Goal: Task Accomplishment & Management: Manage account settings

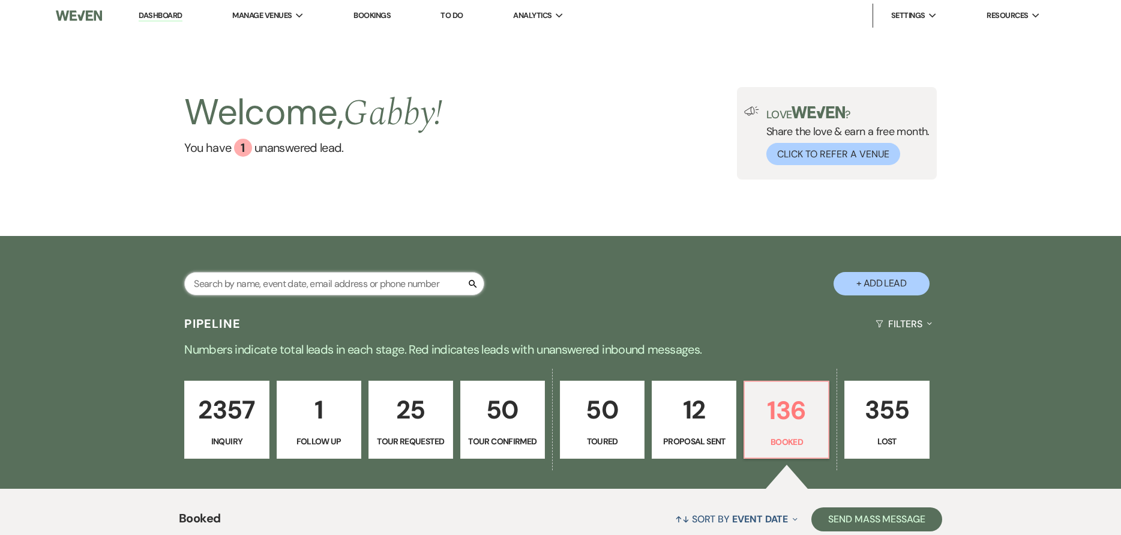
click at [323, 279] on input "text" at bounding box center [334, 283] width 300 height 23
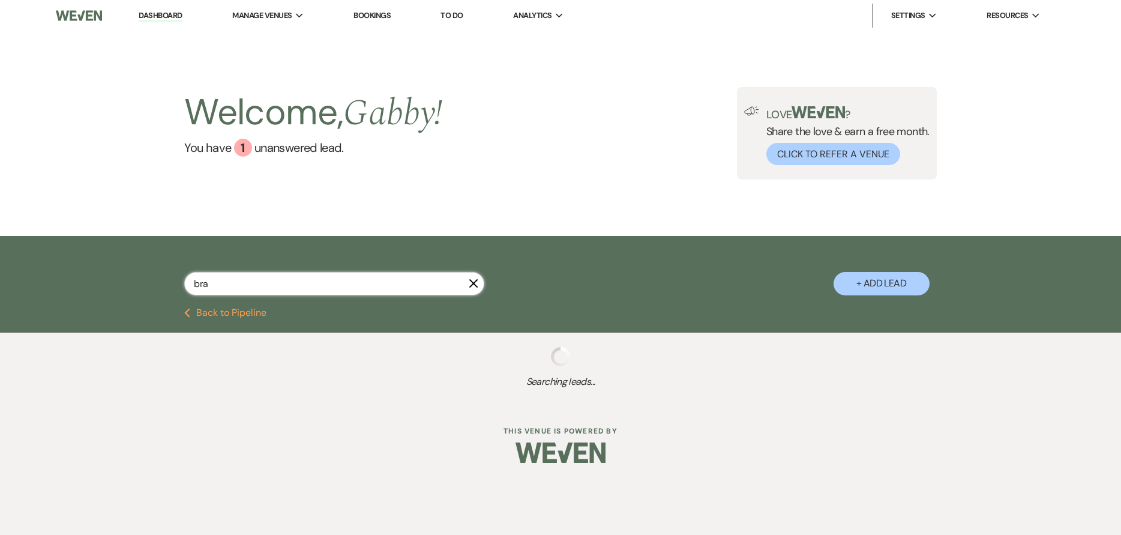
type input "bran"
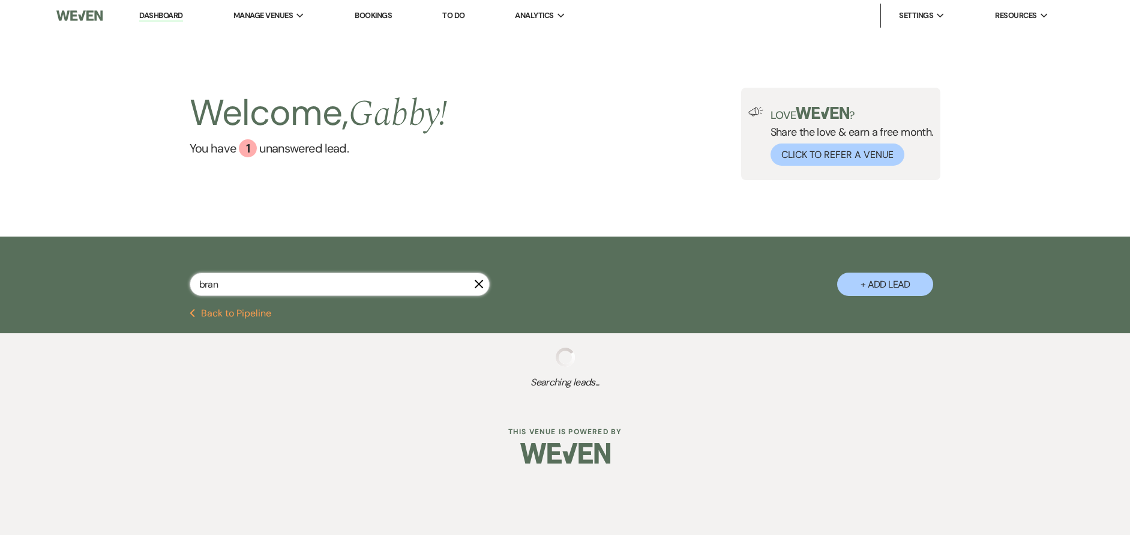
select select "4"
select select "5"
select select "4"
select select "5"
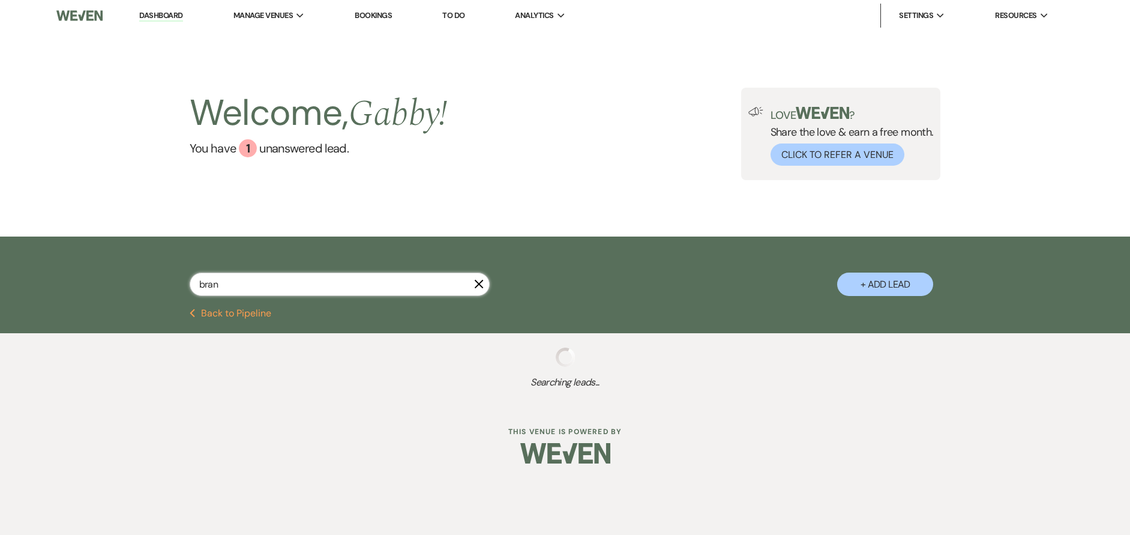
select select "5"
select select "8"
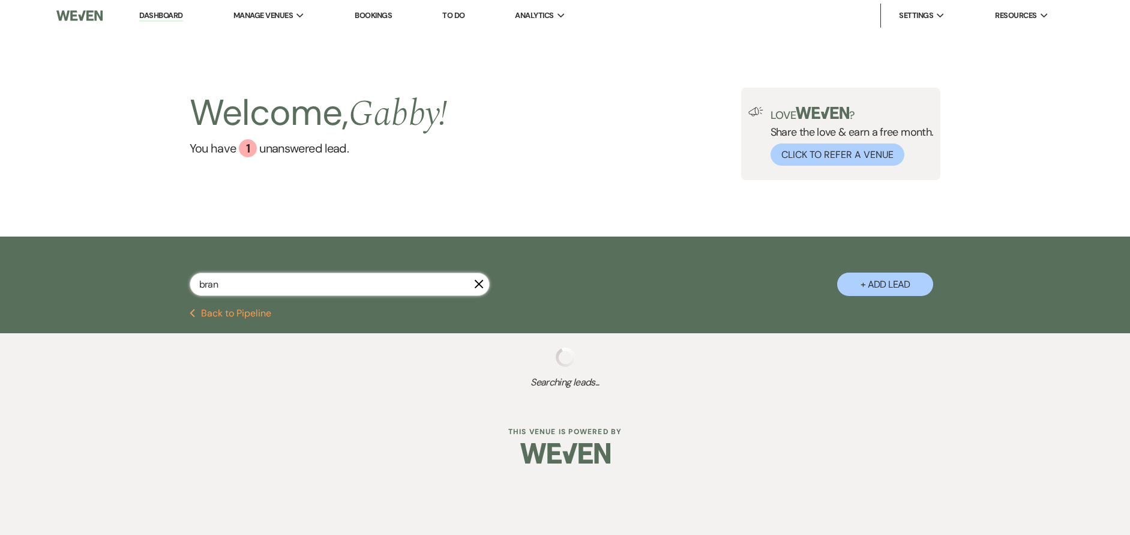
select select "4"
select select "8"
select select "5"
select select "8"
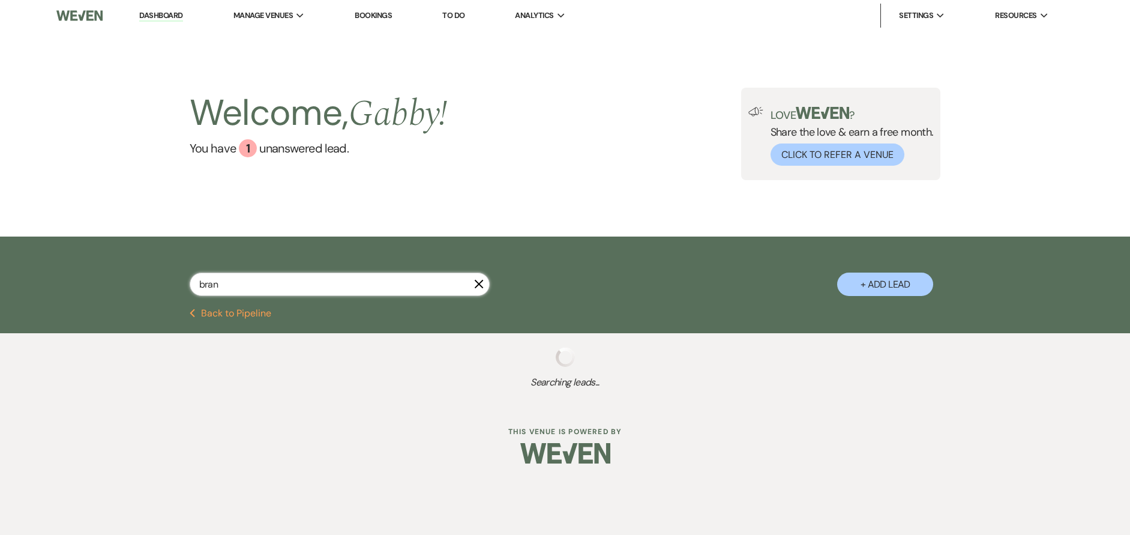
select select "5"
select select "8"
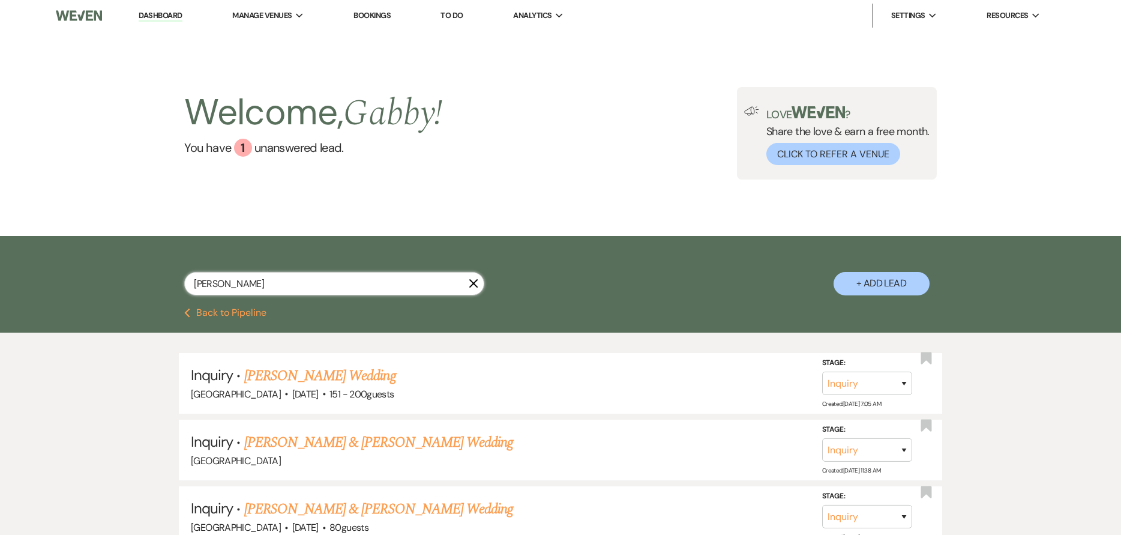
type input "brandon"
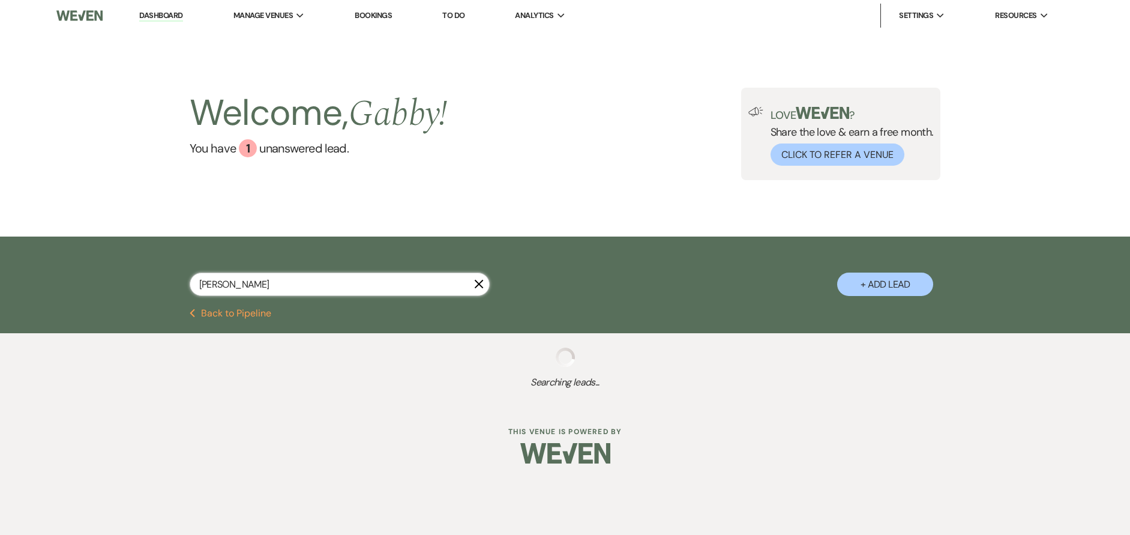
select select "8"
select select "4"
select select "8"
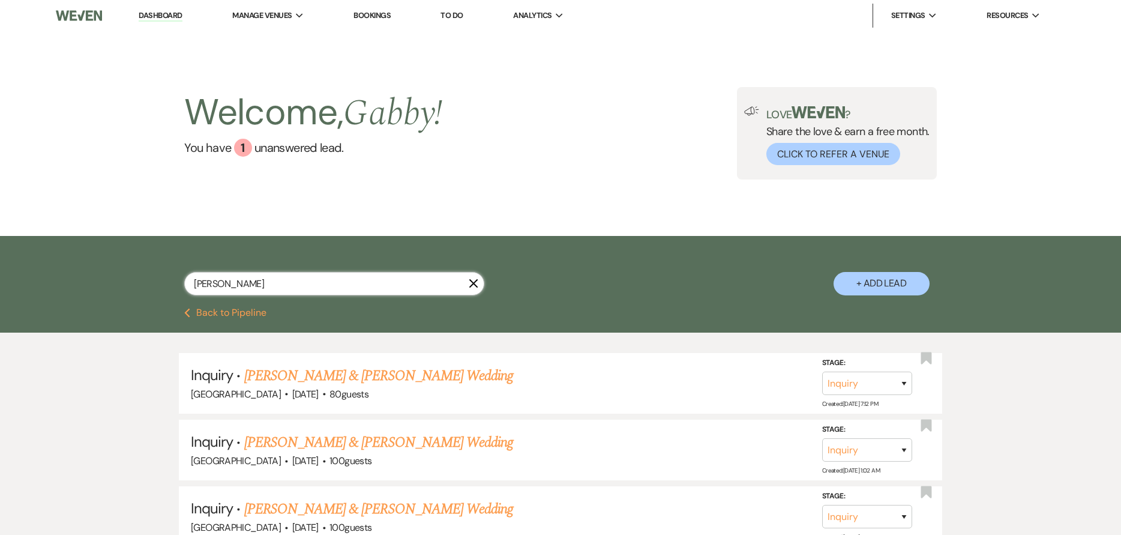
type input "brandon"
click at [475, 285] on icon "X" at bounding box center [474, 284] width 10 height 10
select select "7"
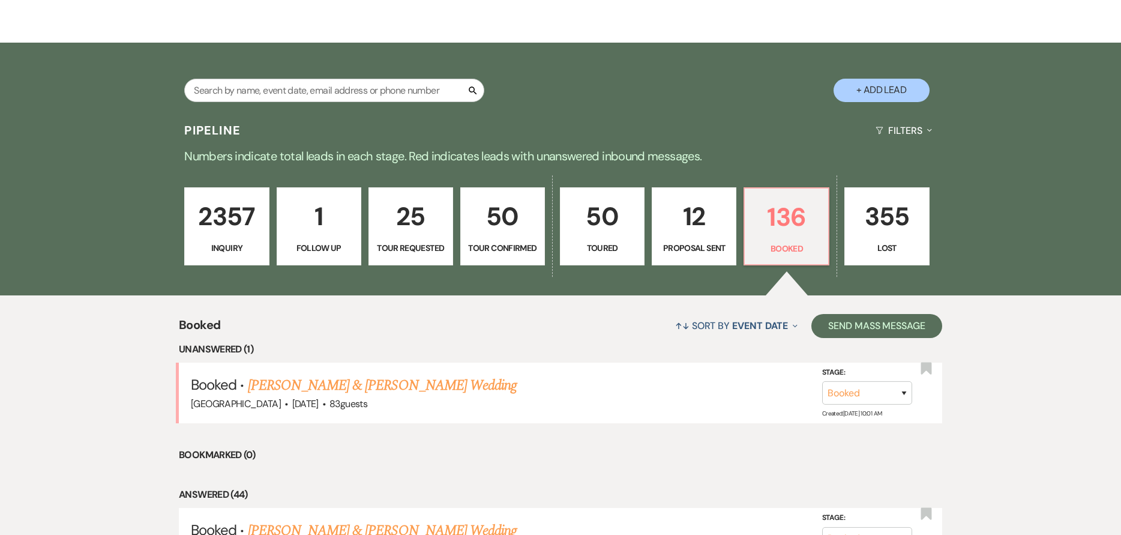
scroll to position [240, 0]
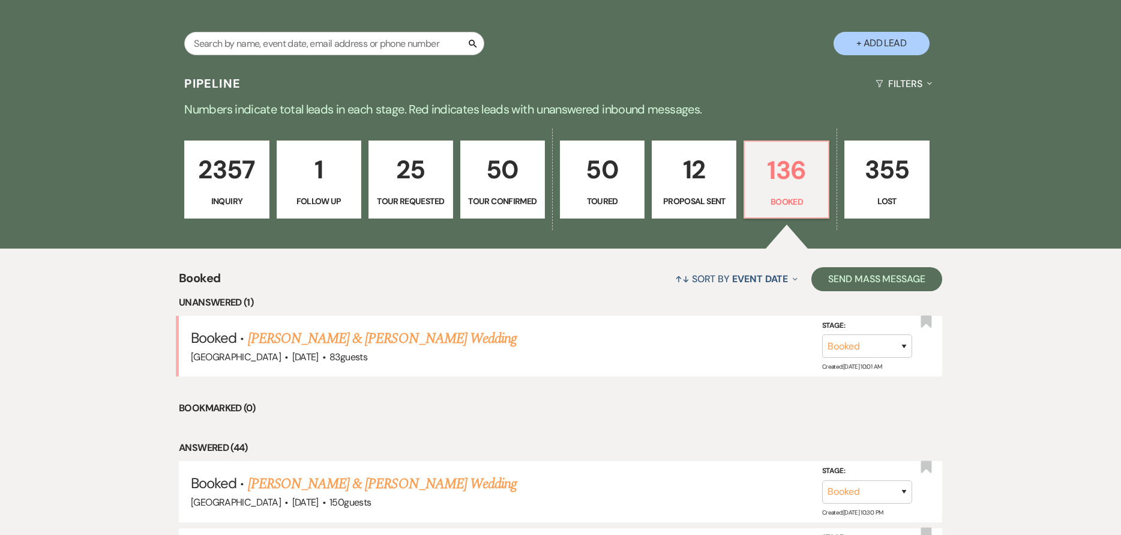
click at [211, 188] on p "2357" at bounding box center [226, 169] width 69 height 40
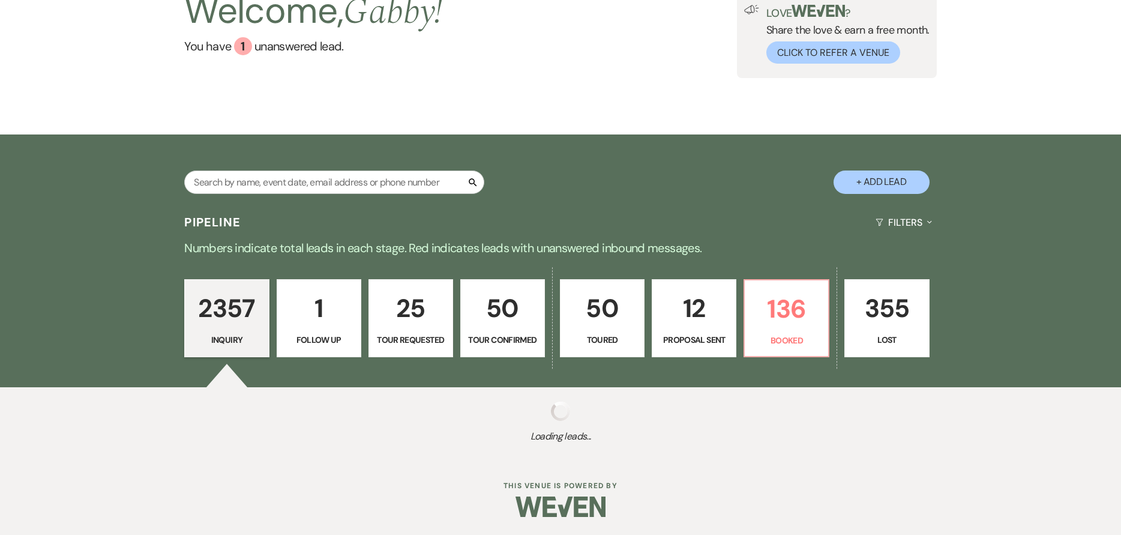
scroll to position [101, 0]
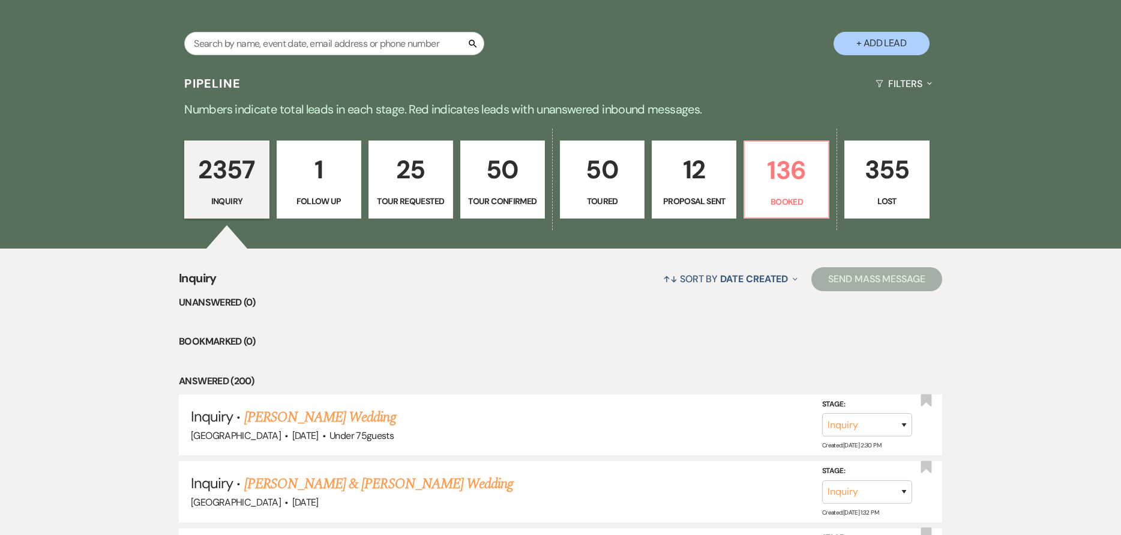
click at [635, 187] on p "50" at bounding box center [602, 169] width 69 height 40
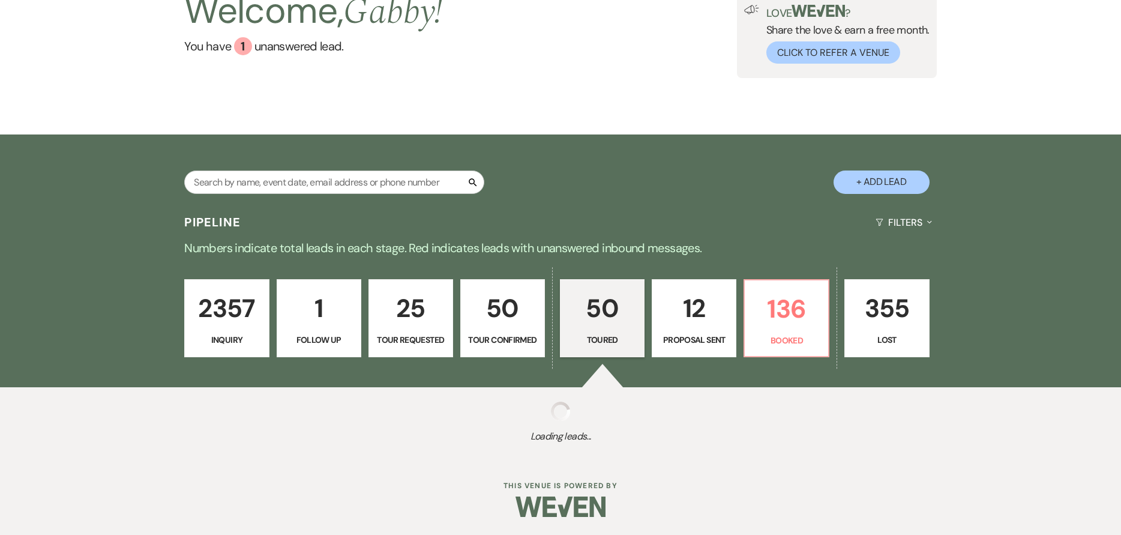
select select "5"
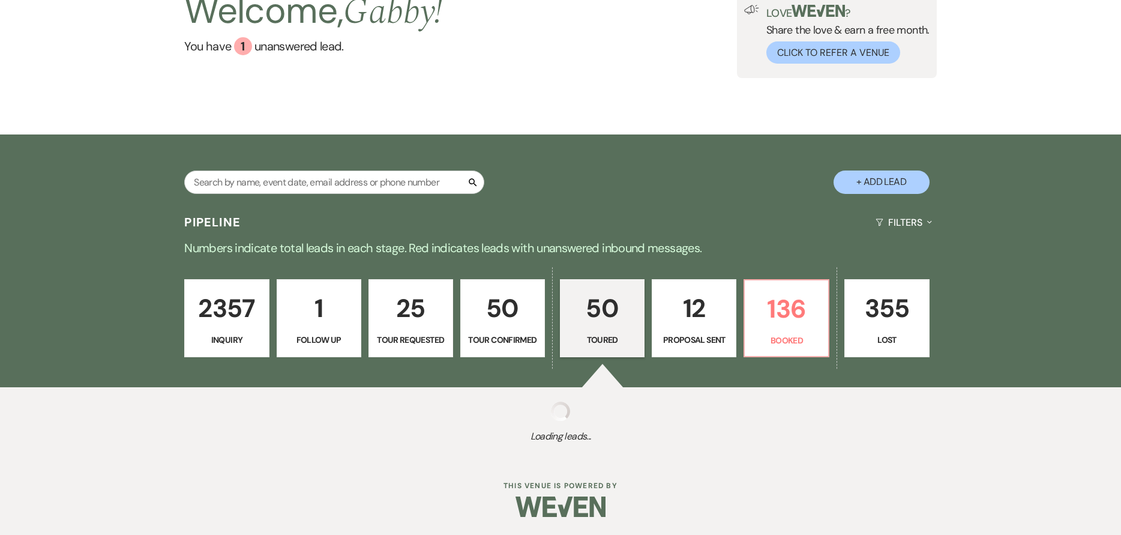
select select "5"
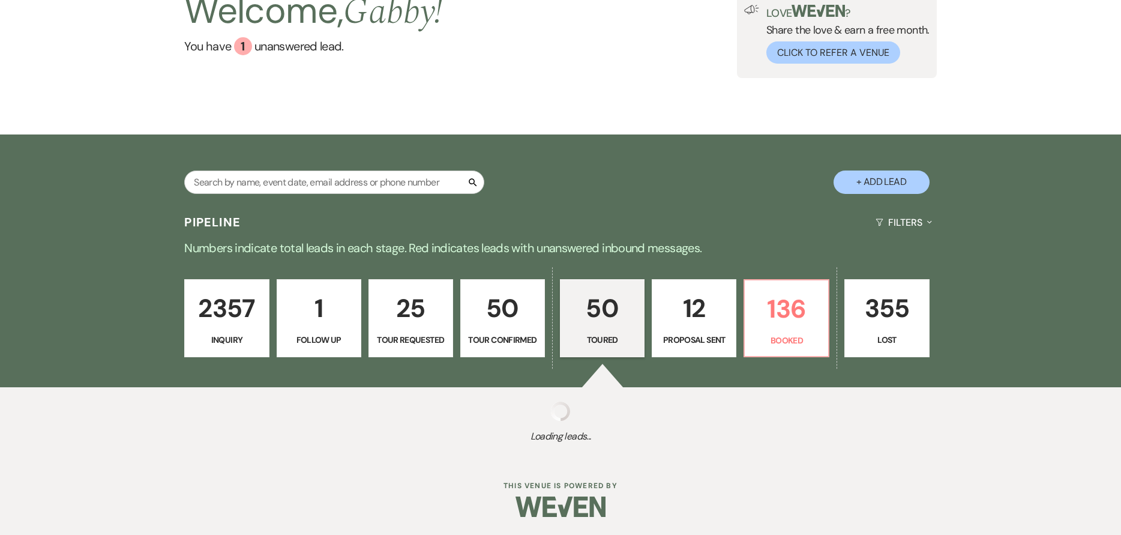
select select "5"
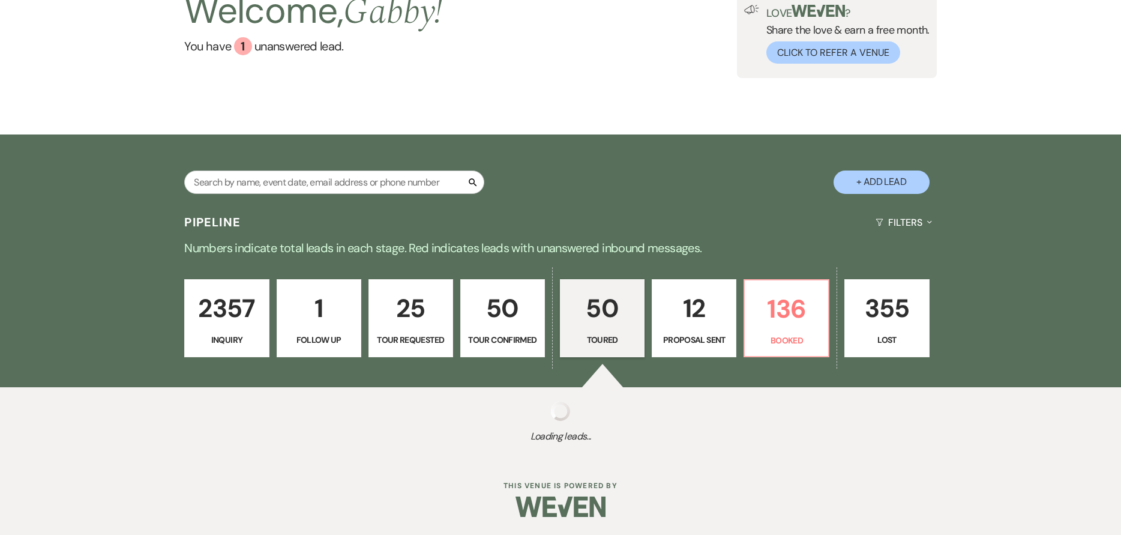
select select "5"
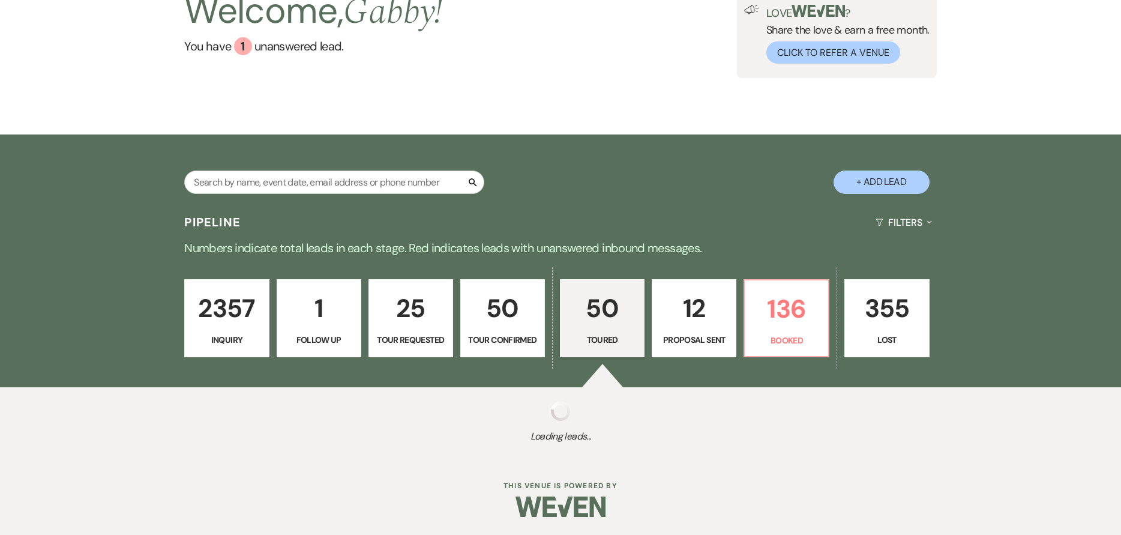
select select "5"
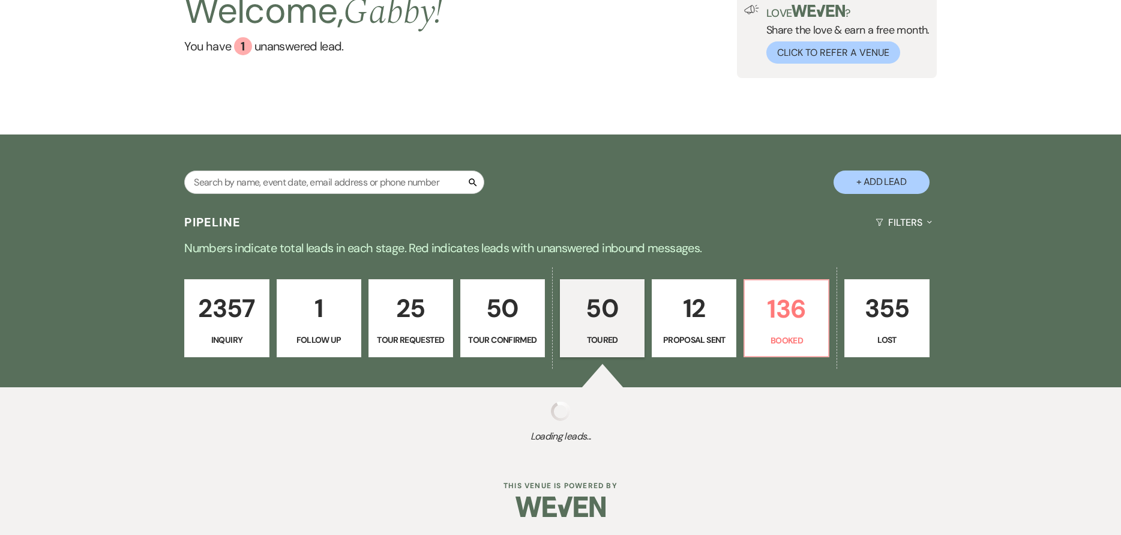
select select "5"
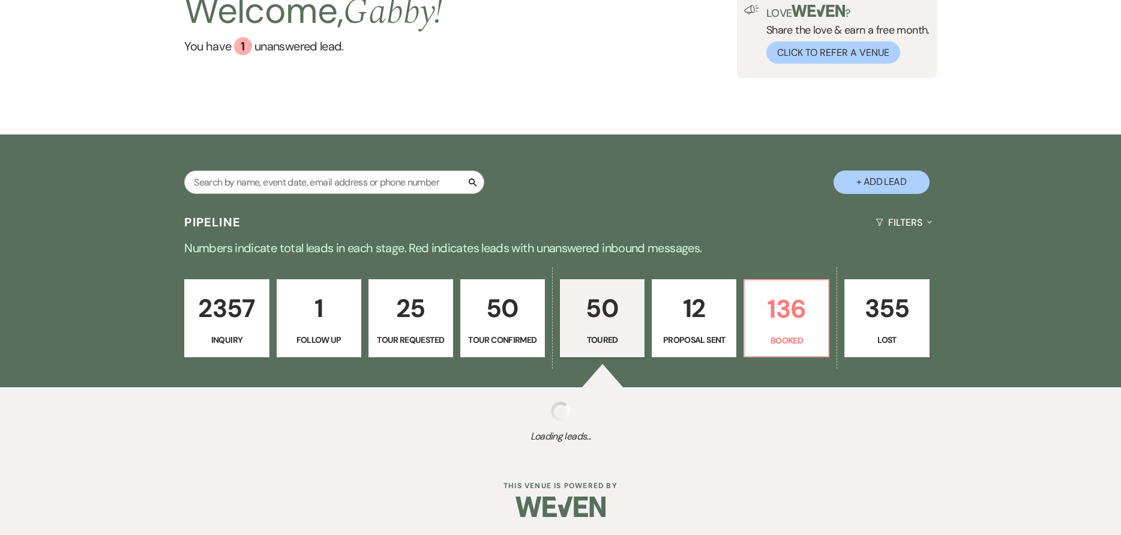
select select "5"
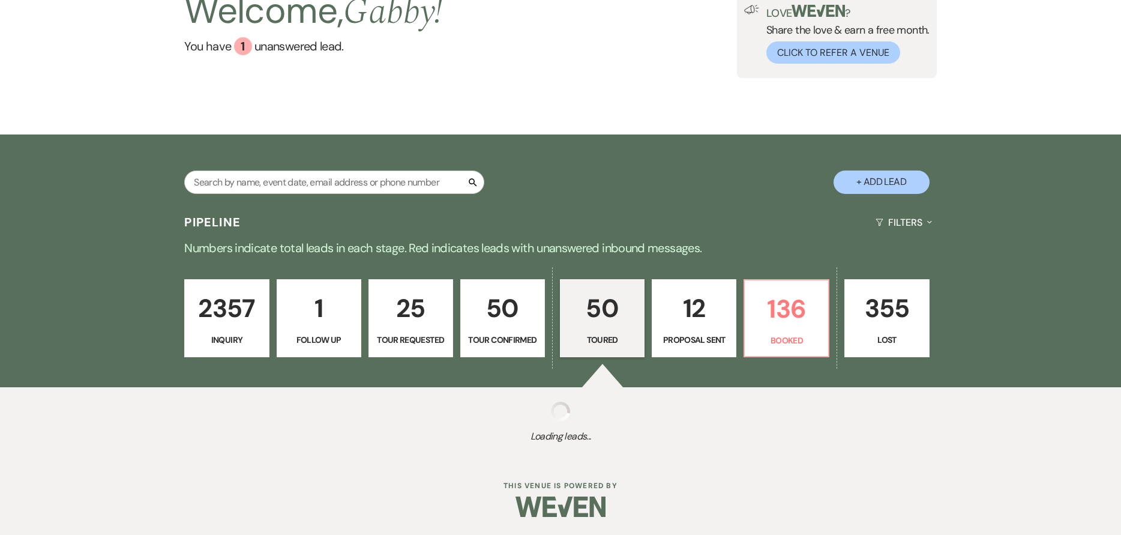
select select "5"
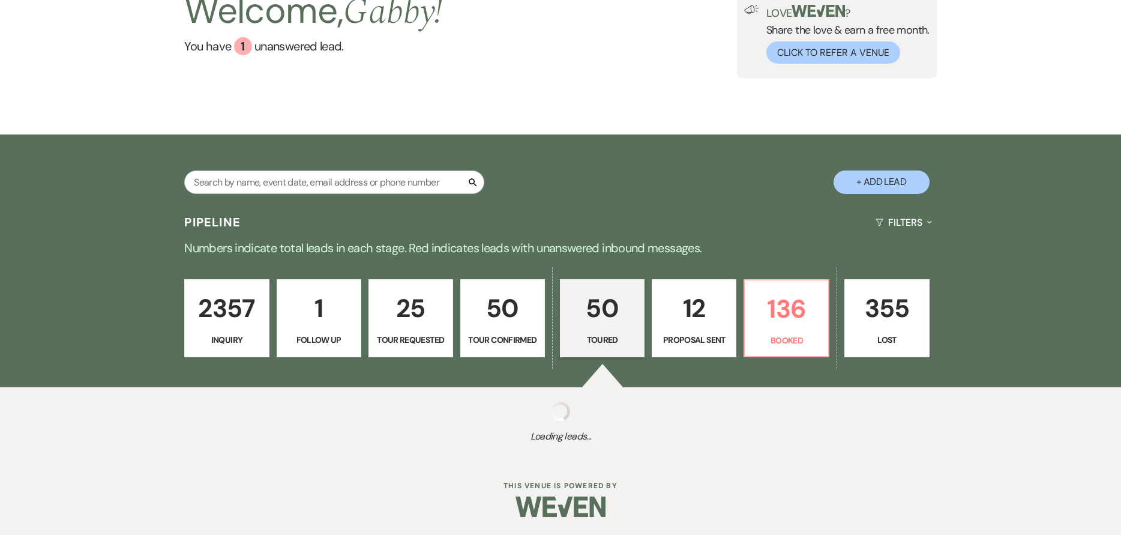
select select "5"
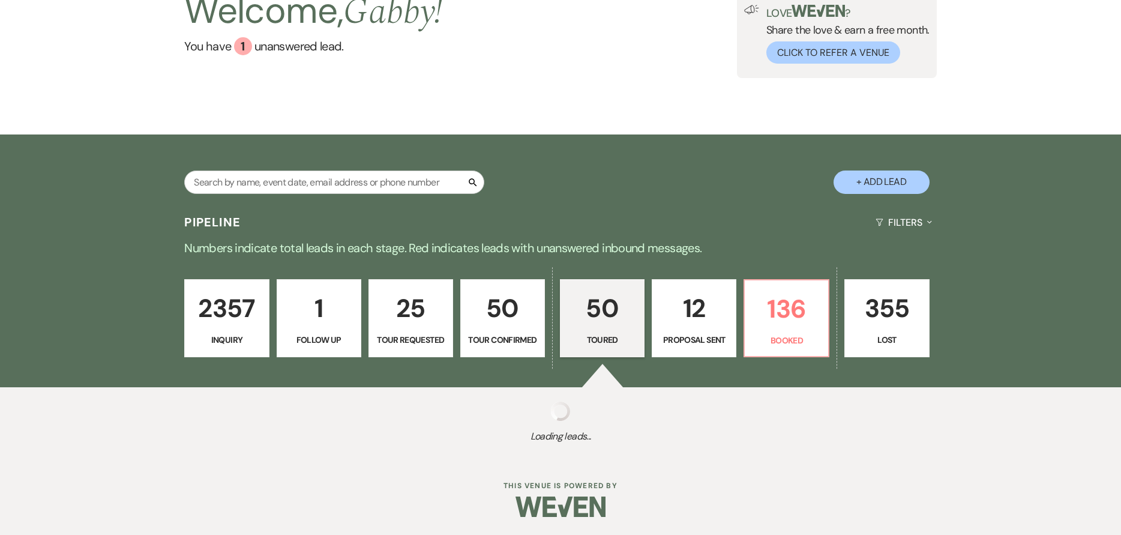
select select "5"
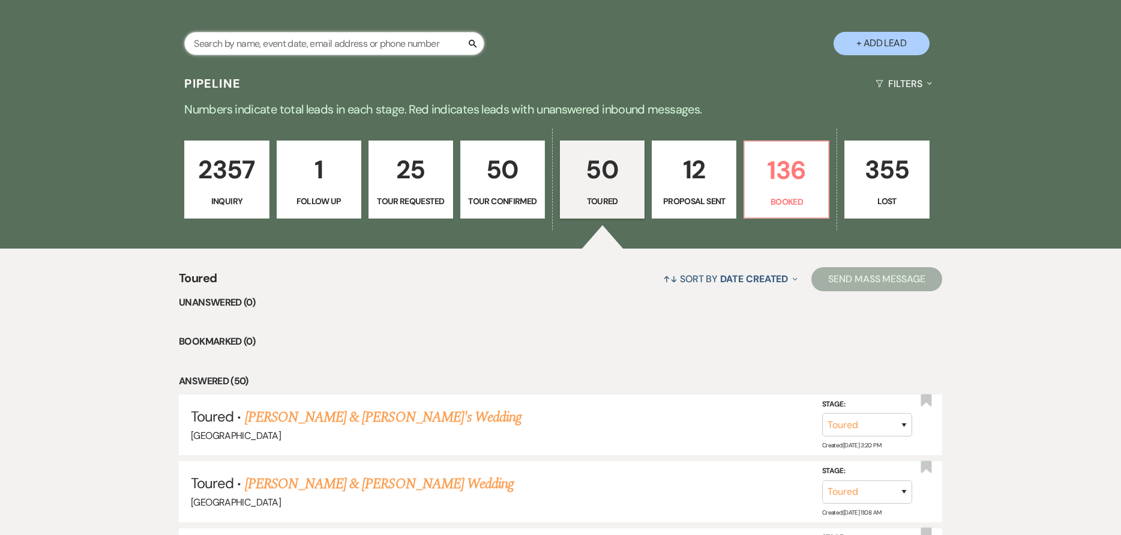
click at [430, 41] on input "text" at bounding box center [334, 43] width 300 height 23
type input "bran"
select select "4"
select select "5"
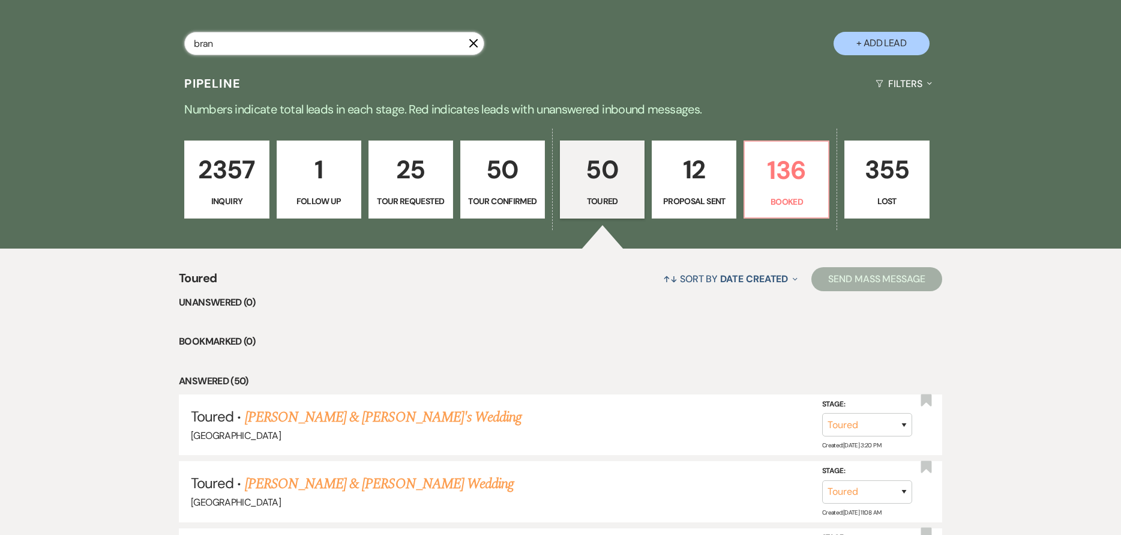
select select "4"
select select "5"
select select "8"
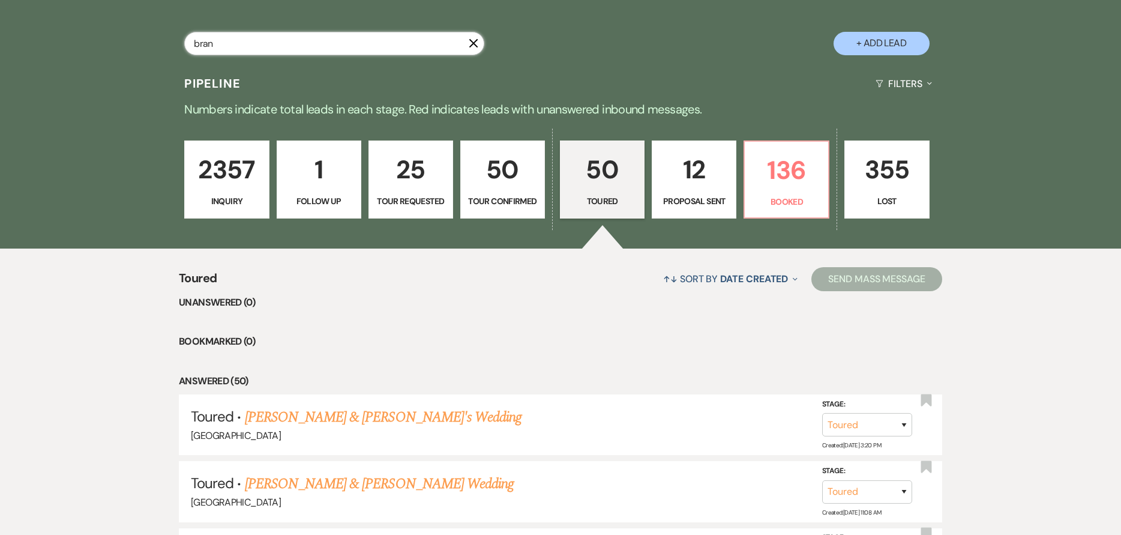
select select "8"
select select "4"
select select "8"
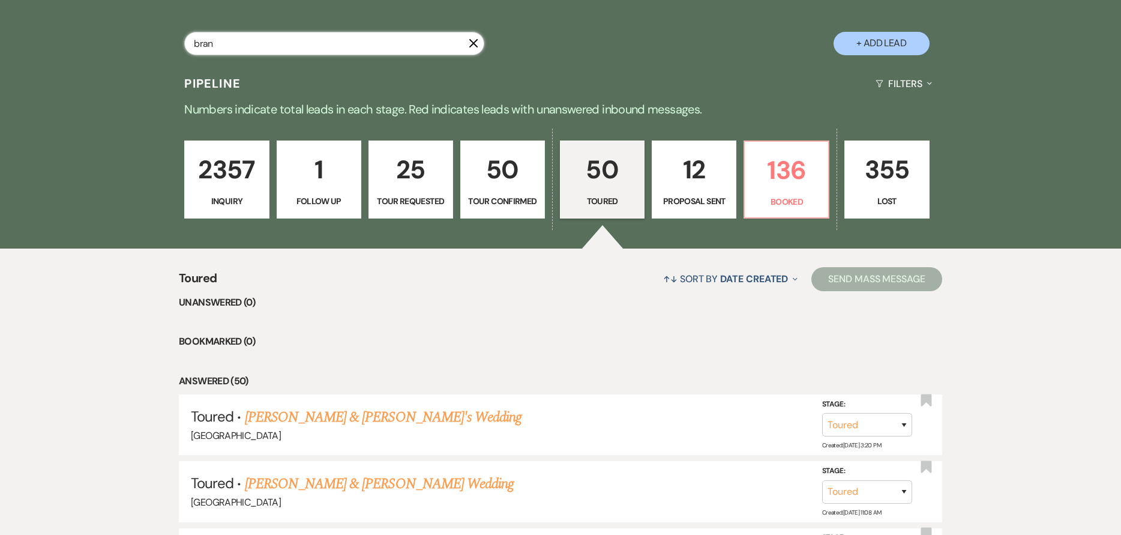
select select "5"
select select "8"
select select "5"
select select "8"
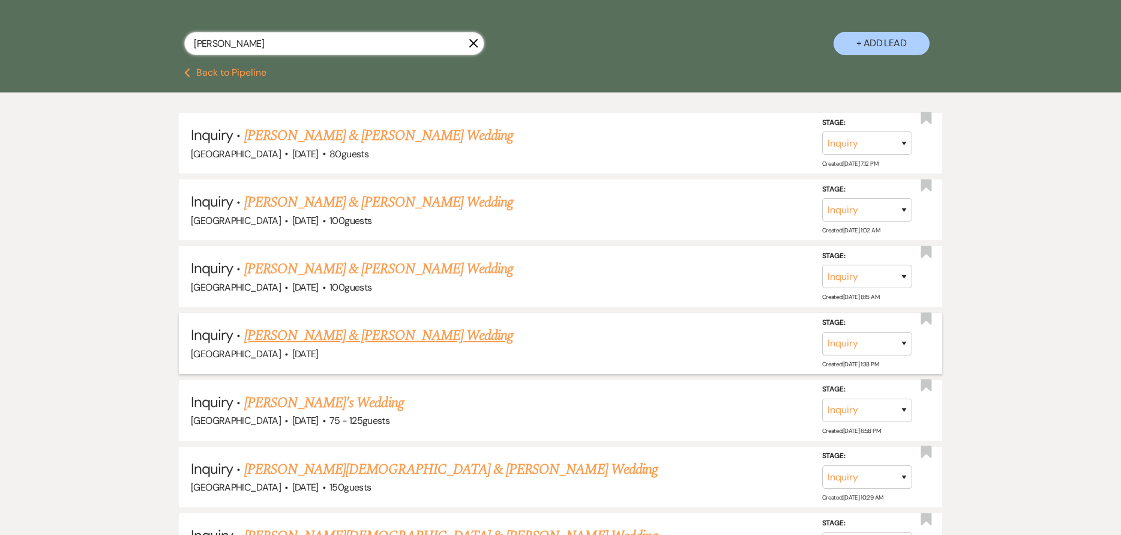
type input "brandon"
click at [381, 341] on link "Tatum Nuckels & Brandon Cirucci's Wedding" at bounding box center [378, 336] width 269 height 22
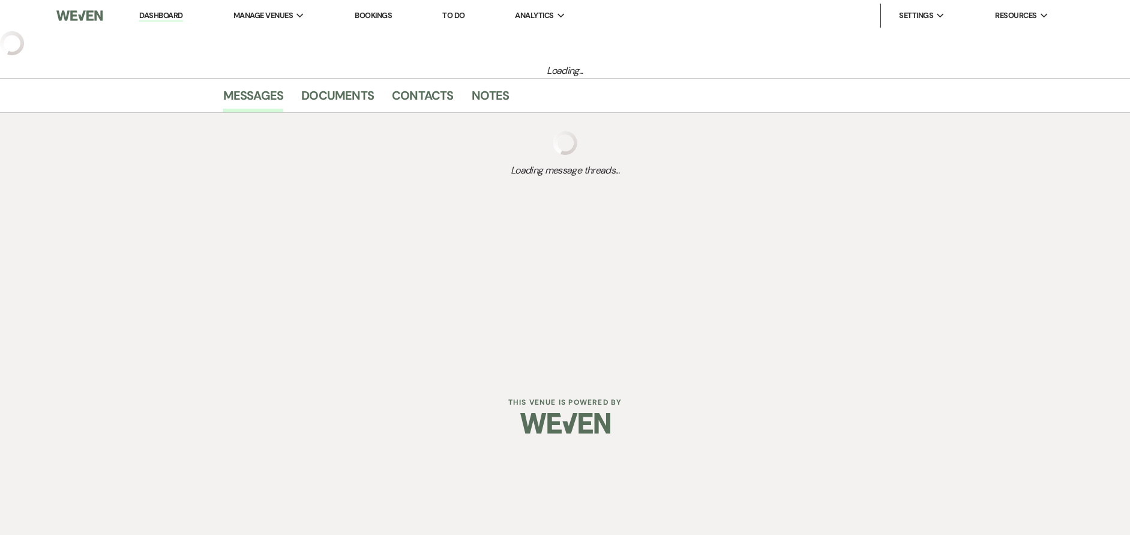
select select "5"
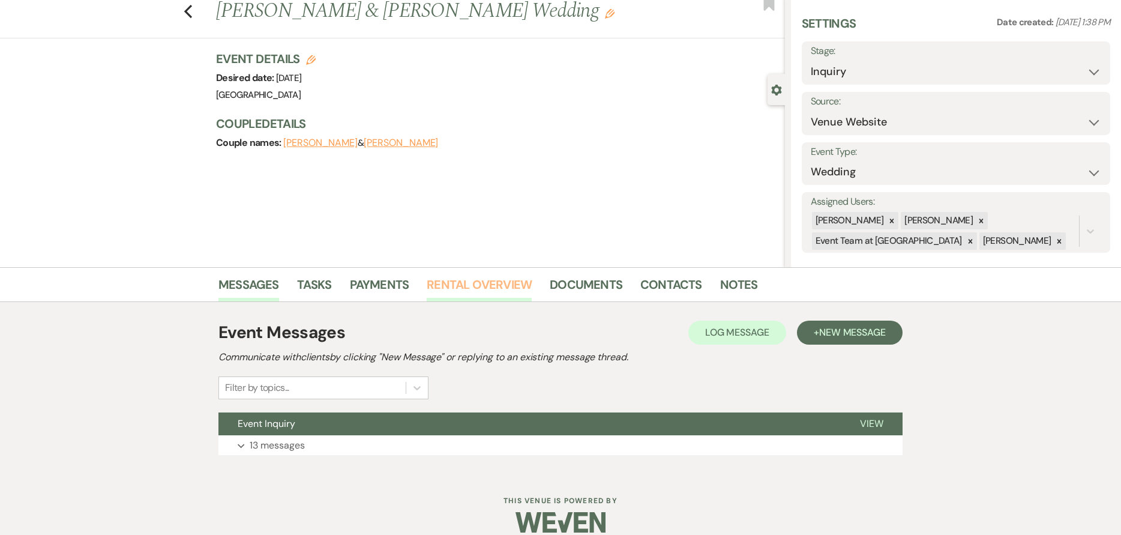
scroll to position [50, 0]
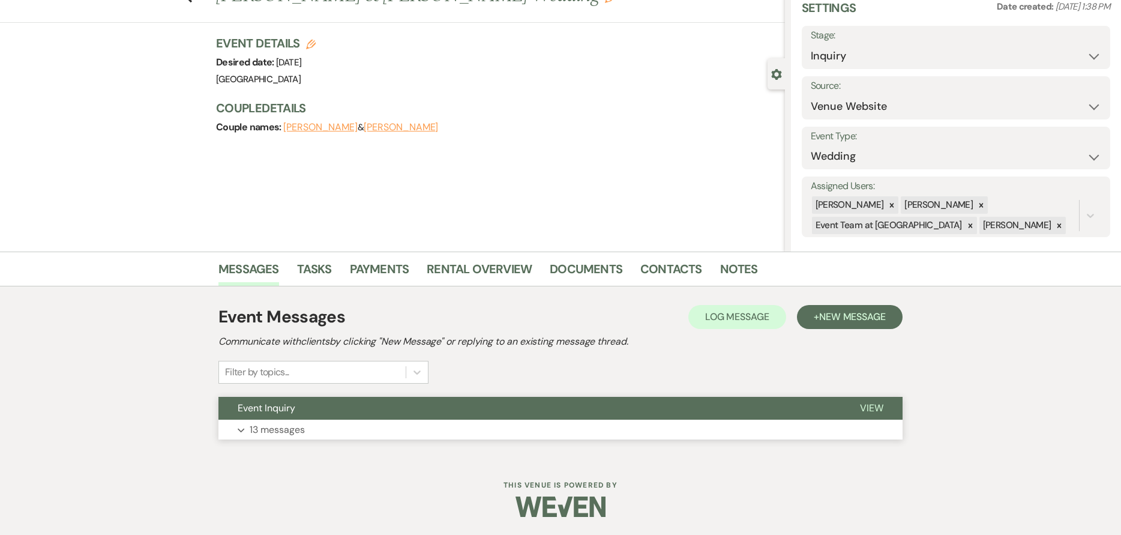
click at [408, 417] on button "Event Inquiry" at bounding box center [529, 408] width 622 height 23
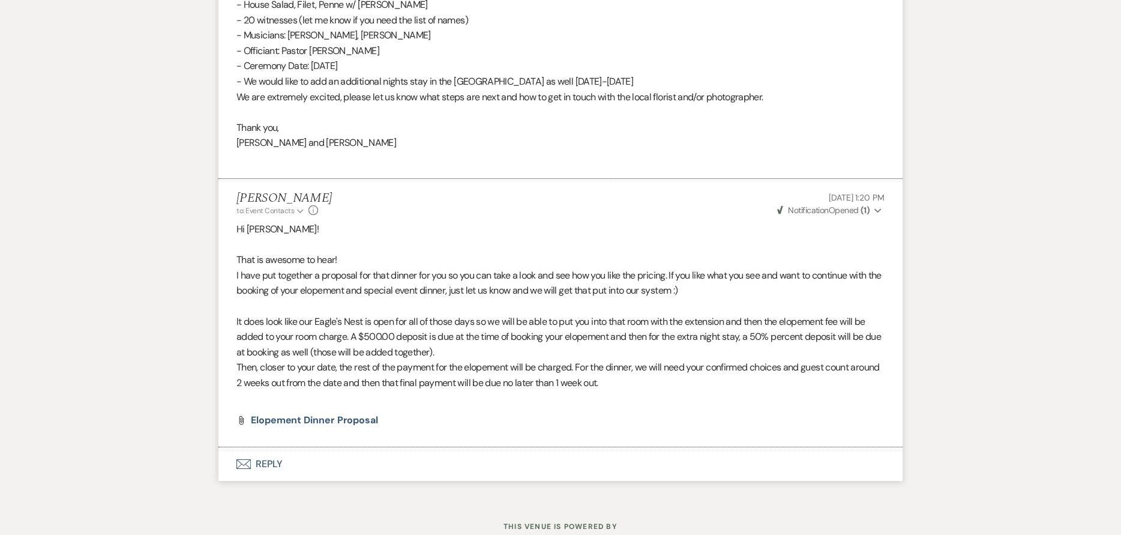
scroll to position [2174, 0]
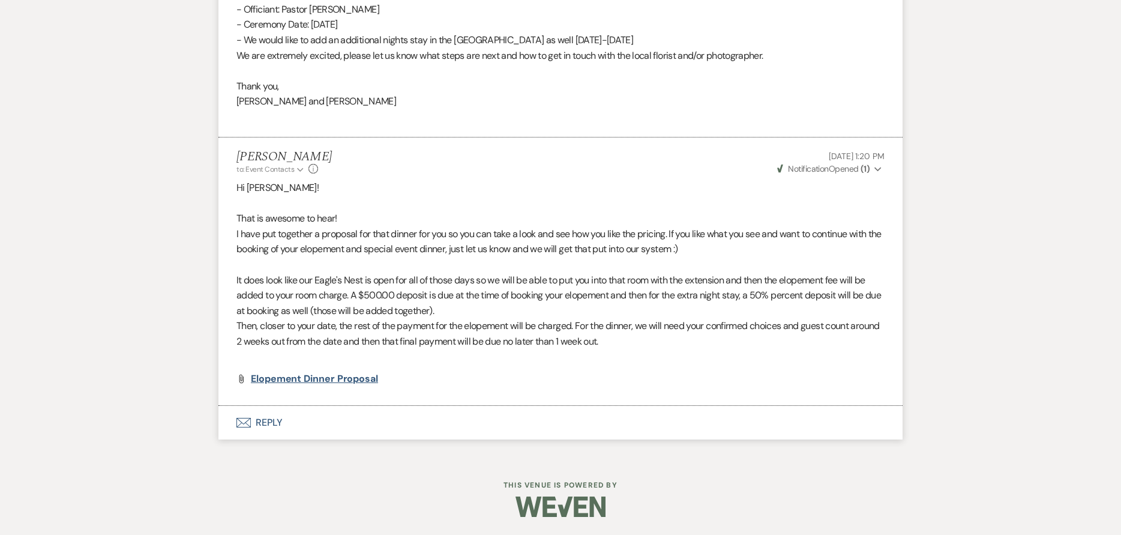
click at [341, 378] on span "Elopement Dinner Proposal" at bounding box center [314, 378] width 127 height 13
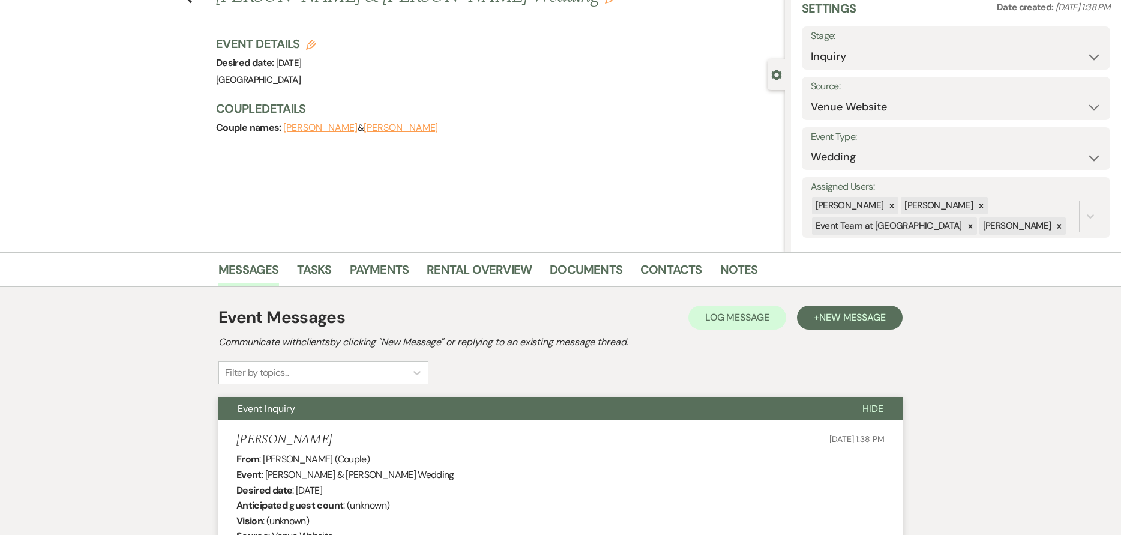
scroll to position [0, 0]
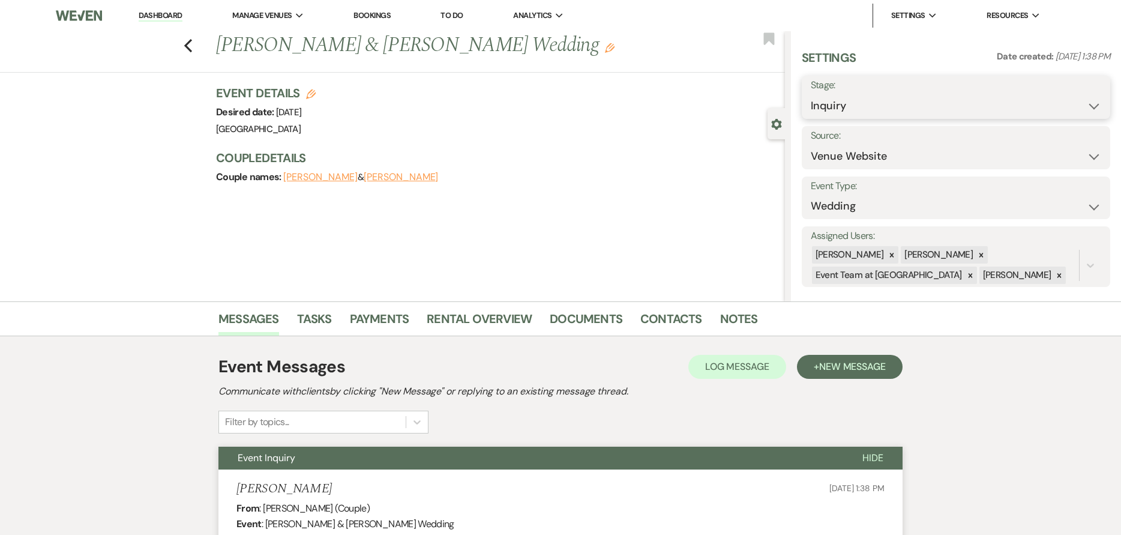
click at [874, 111] on select "Inquiry Follow Up Tour Requested Tour Confirmed Toured Proposal Sent Booked Lost" at bounding box center [956, 105] width 291 height 23
select select "6"
click at [811, 94] on select "Inquiry Follow Up Tour Requested Tour Confirmed Toured Proposal Sent Booked Lost" at bounding box center [956, 105] width 291 height 23
click at [1068, 93] on button "Save" at bounding box center [1077, 97] width 67 height 24
click at [178, 11] on link "Dashboard" at bounding box center [160, 15] width 43 height 11
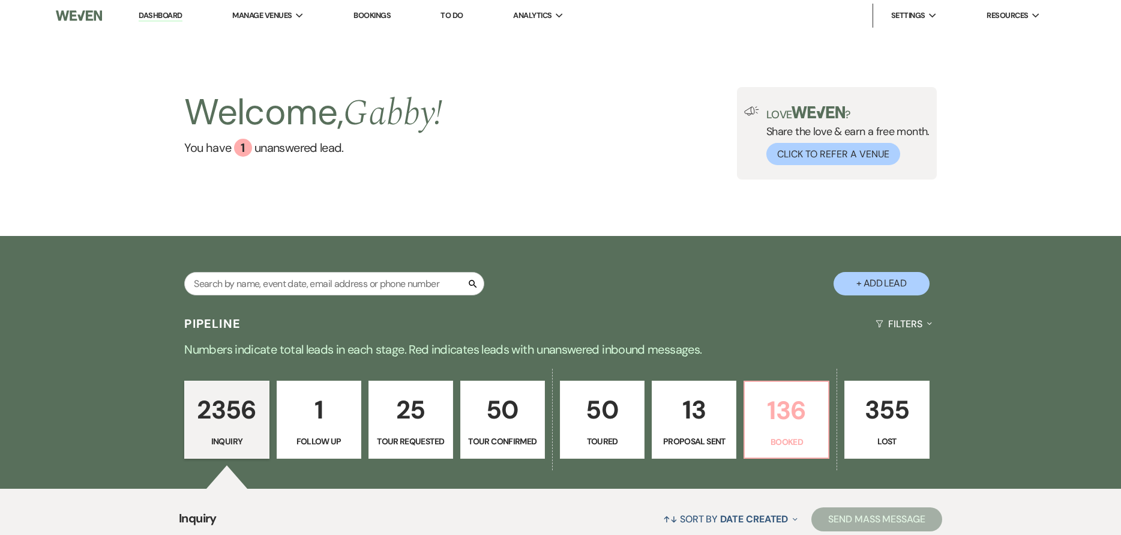
click at [805, 413] on p "136" at bounding box center [786, 410] width 69 height 40
select select "7"
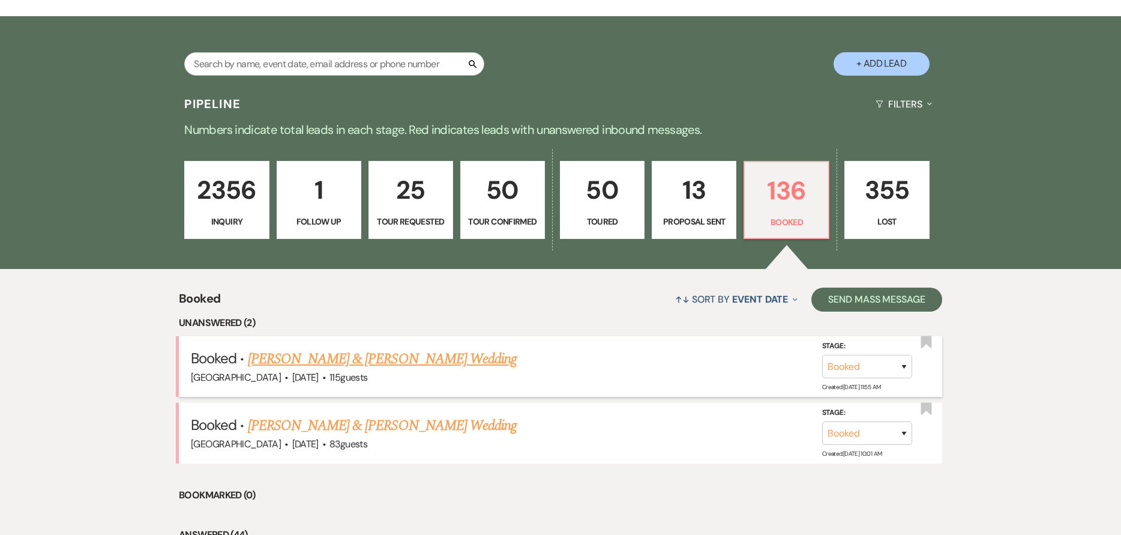
scroll to position [240, 0]
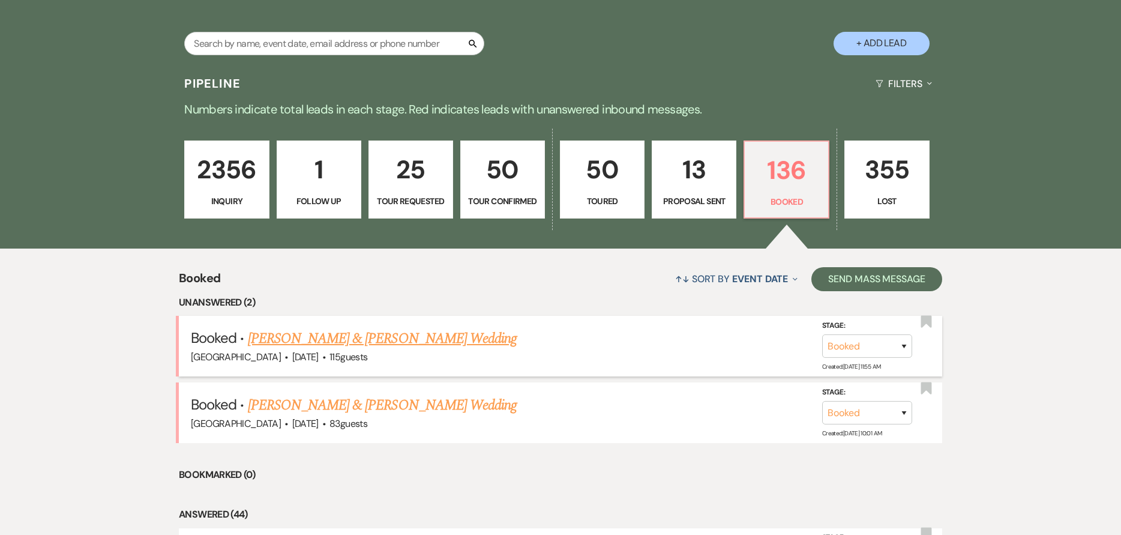
click at [376, 348] on link "[PERSON_NAME] & [PERSON_NAME] Wedding" at bounding box center [382, 339] width 269 height 22
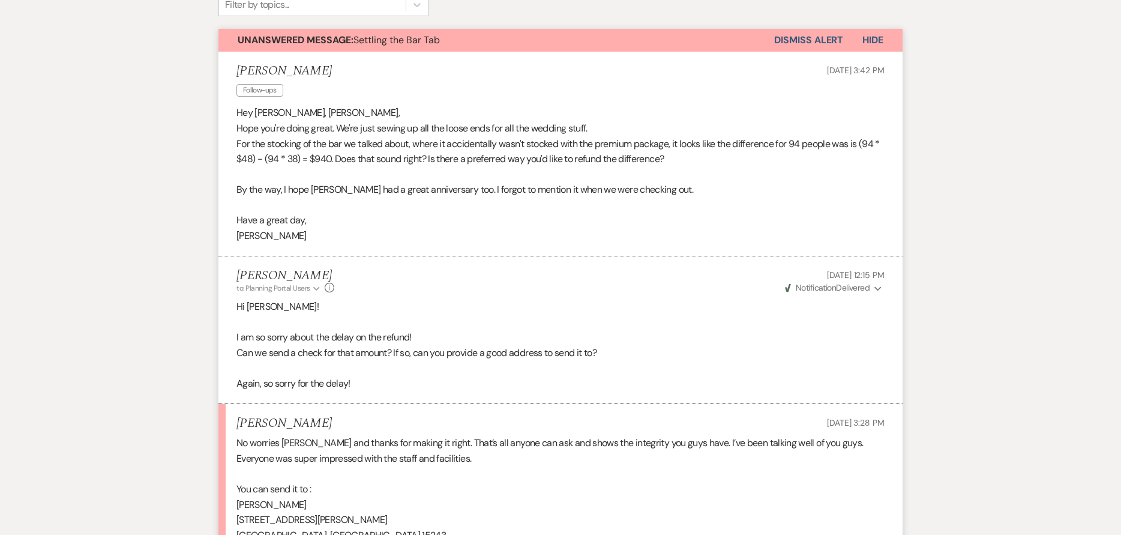
scroll to position [540, 0]
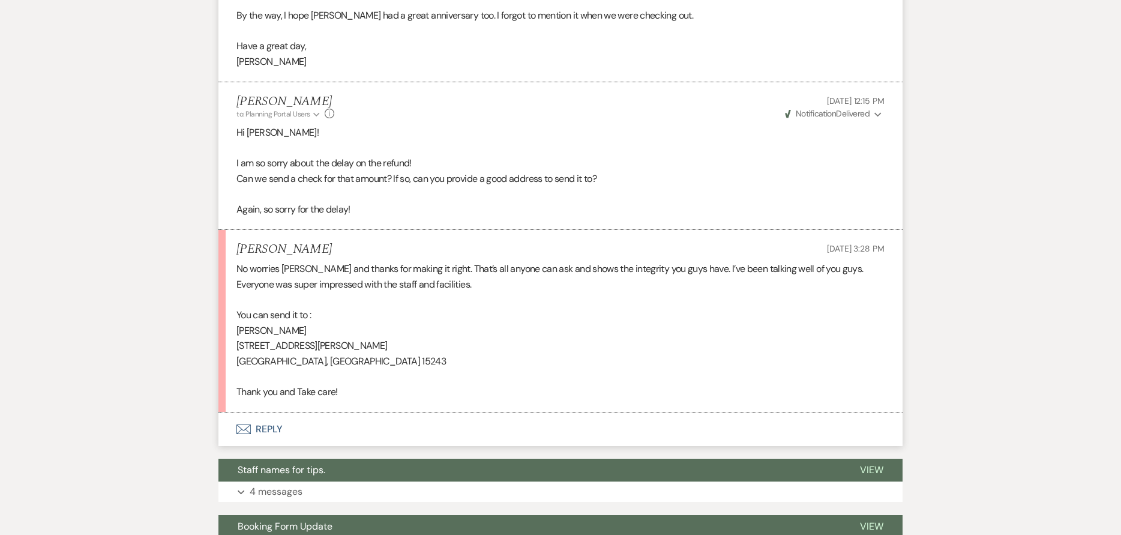
click at [443, 429] on button "Envelope Reply" at bounding box center [560, 429] width 684 height 34
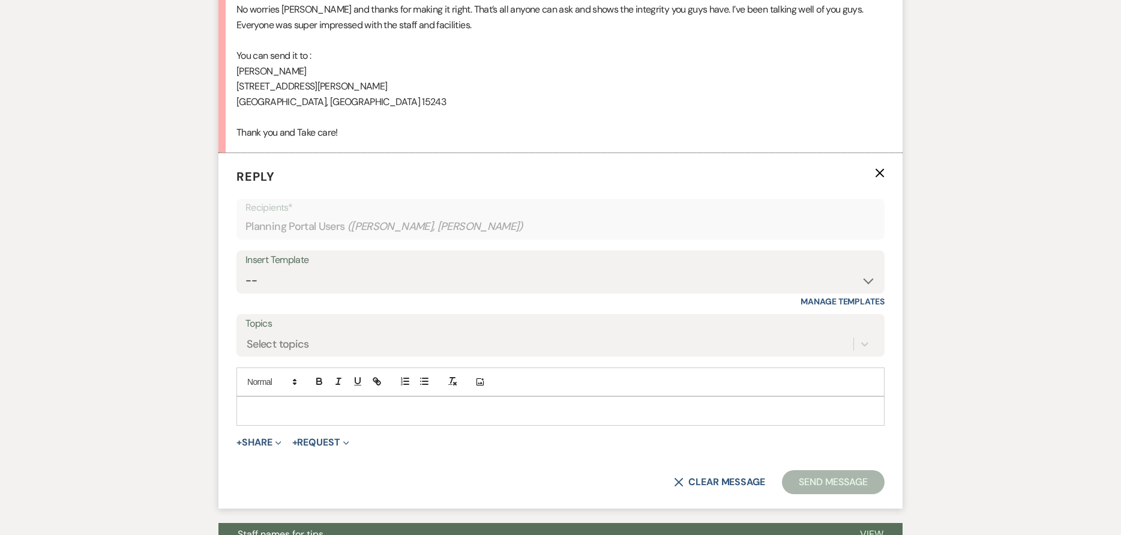
scroll to position [809, 0]
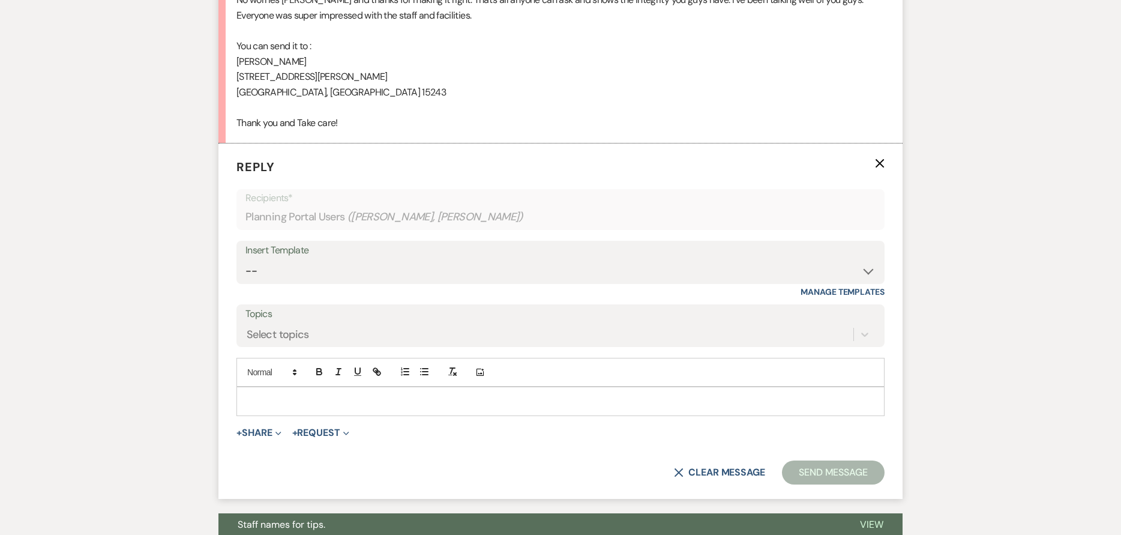
click at [447, 399] on p at bounding box center [560, 400] width 629 height 13
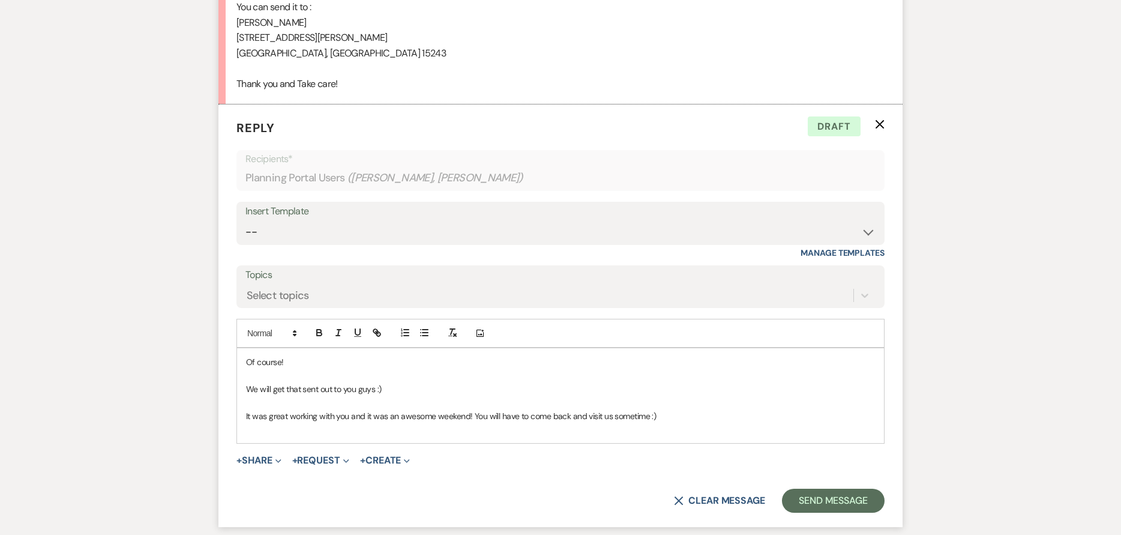
scroll to position [869, 0]
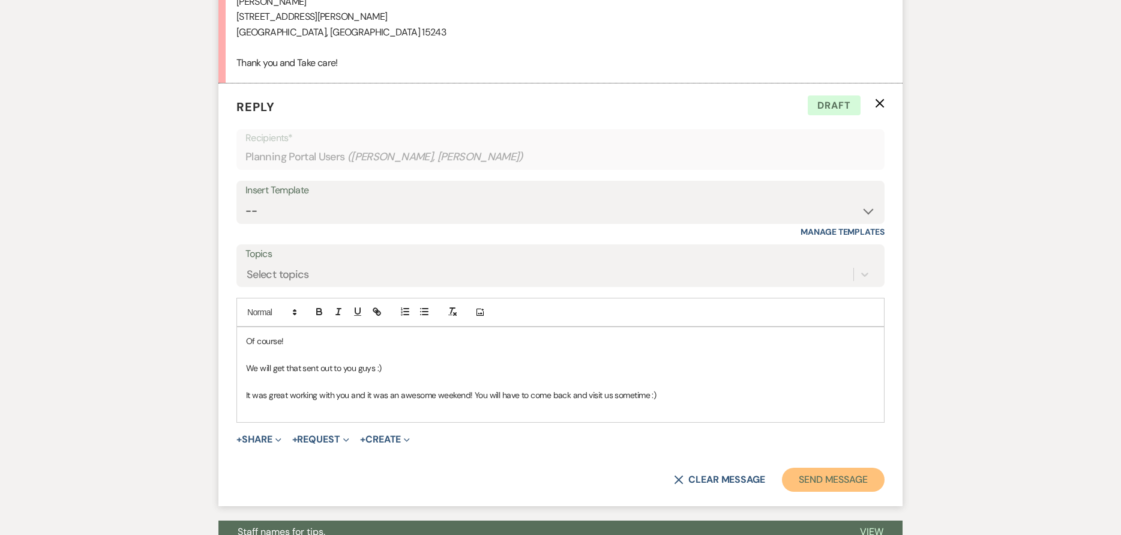
click at [838, 484] on button "Send Message" at bounding box center [833, 480] width 103 height 24
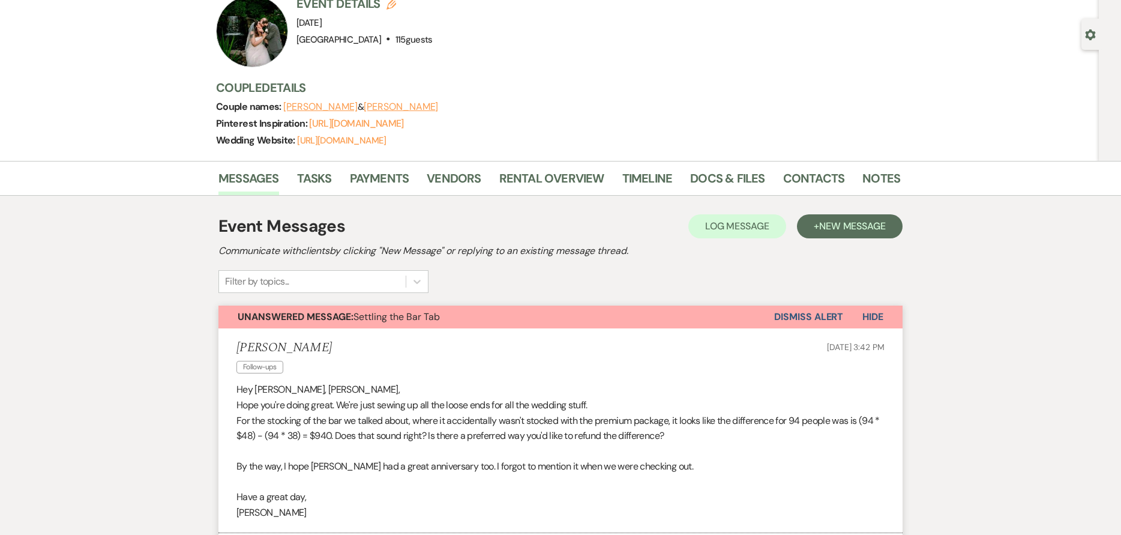
scroll to position [0, 0]
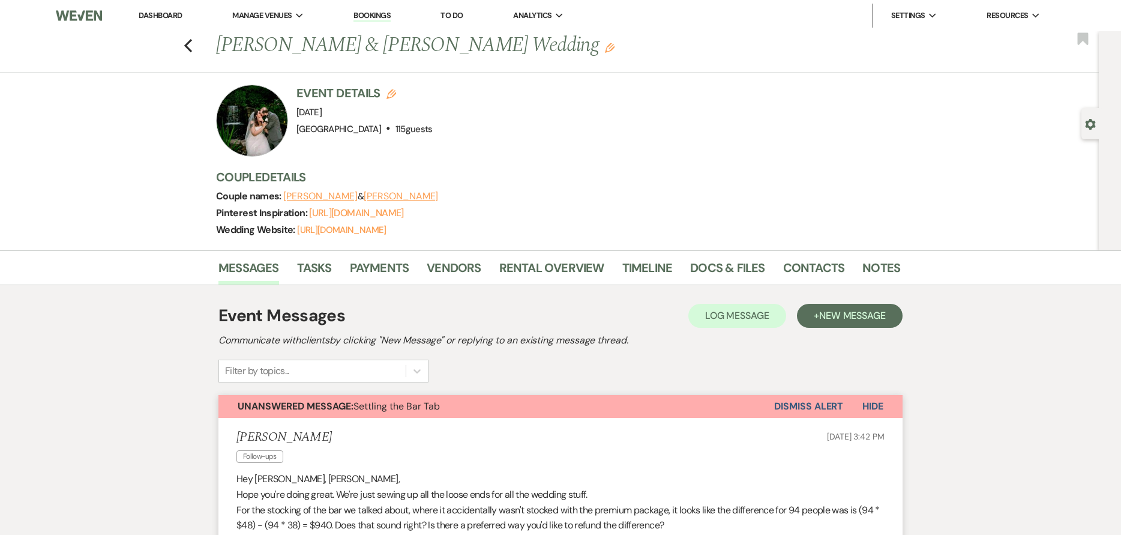
click at [826, 412] on button "Dismiss Alert" at bounding box center [808, 406] width 69 height 23
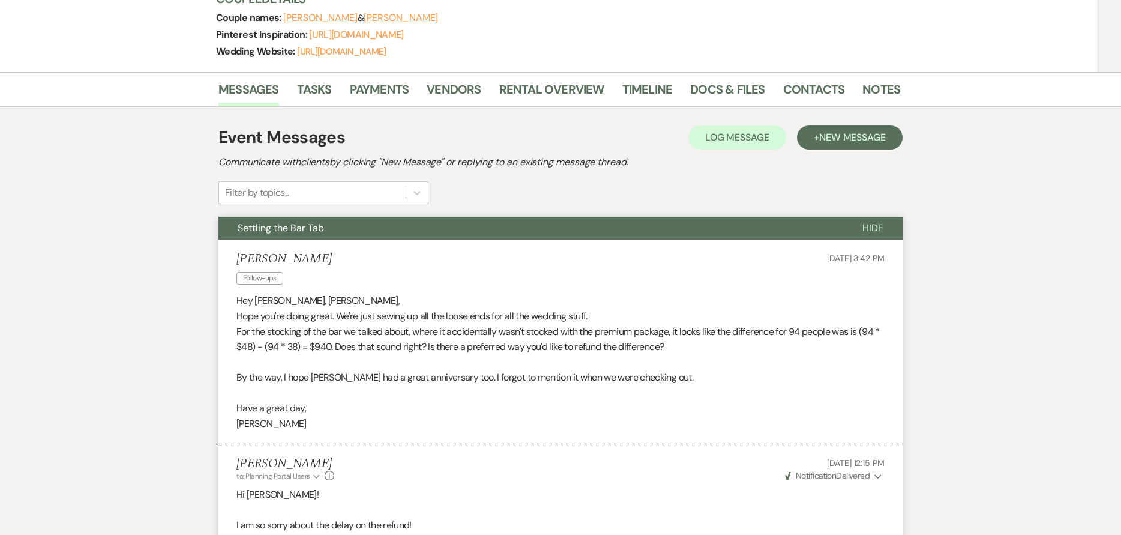
scroll to position [120, 0]
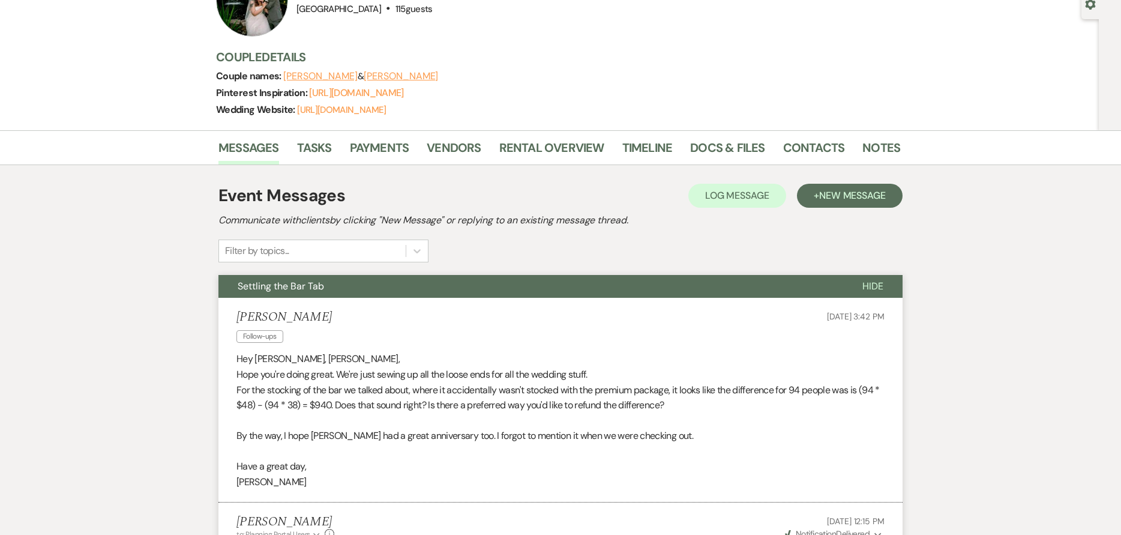
click at [866, 277] on button "Hide" at bounding box center [872, 286] width 59 height 23
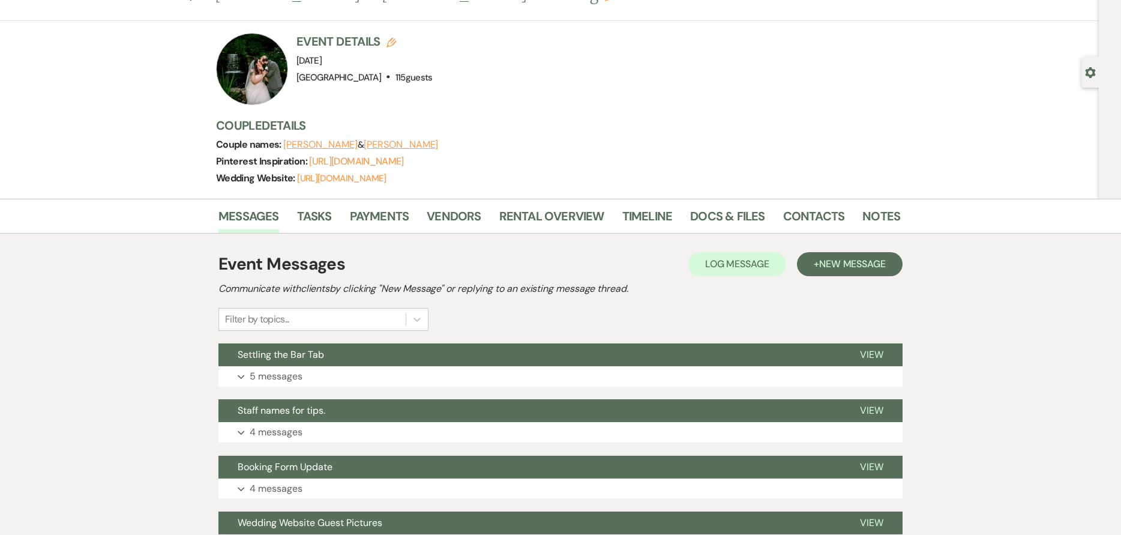
scroll to position [0, 0]
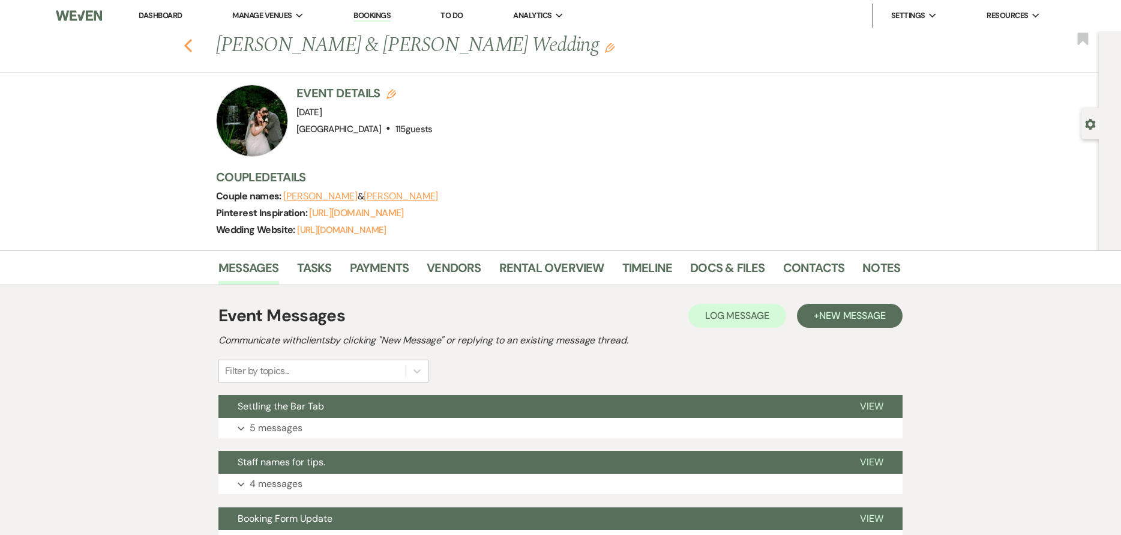
click at [192, 41] on icon "Previous" at bounding box center [188, 45] width 9 height 14
select select "7"
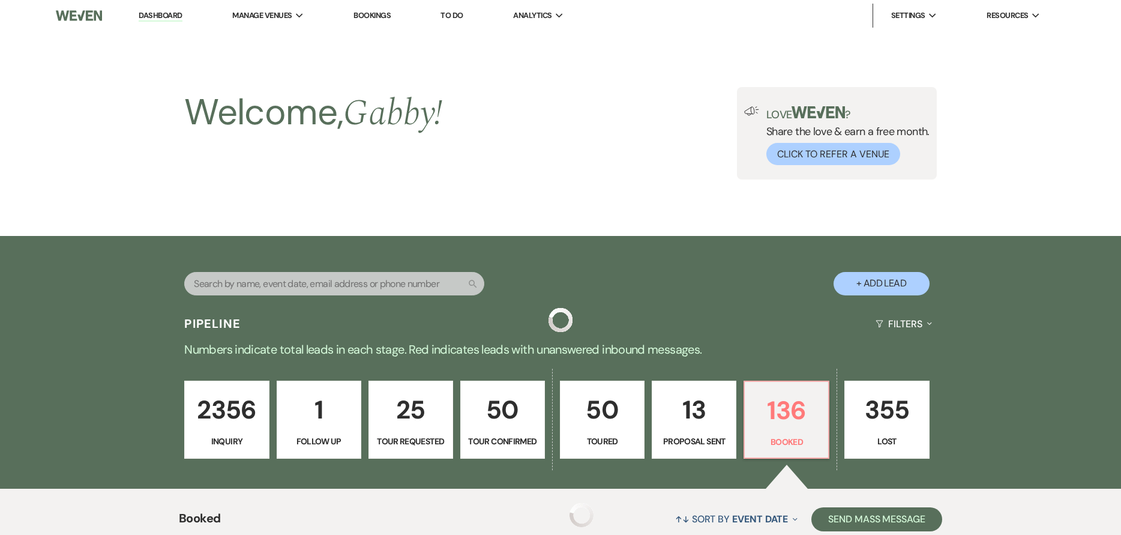
scroll to position [240, 0]
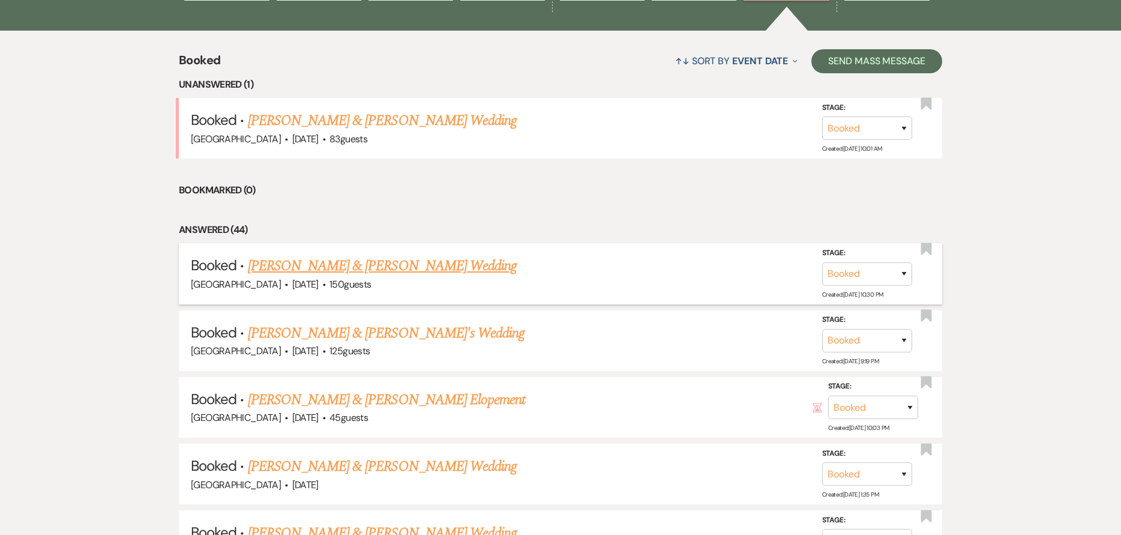
scroll to position [480, 0]
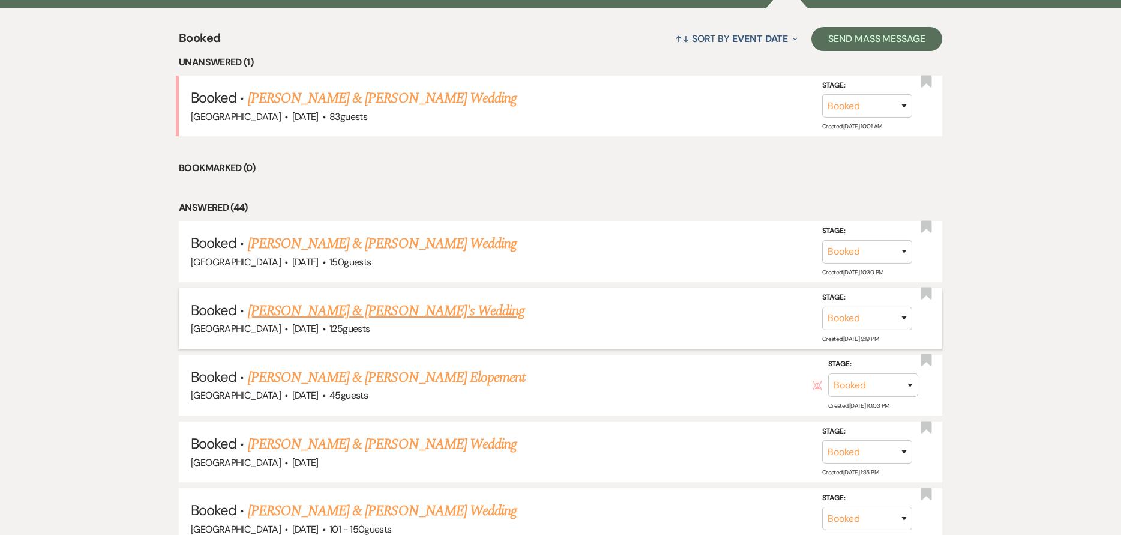
click at [395, 310] on link "[PERSON_NAME] & [PERSON_NAME]'s Wedding" at bounding box center [386, 311] width 277 height 22
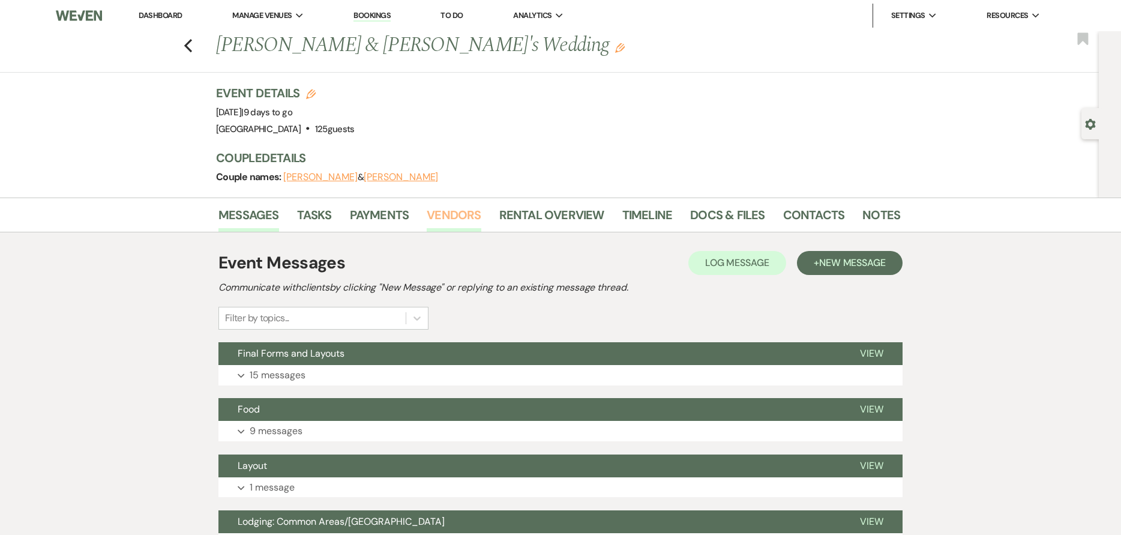
click at [459, 220] on link "Vendors" at bounding box center [454, 218] width 54 height 26
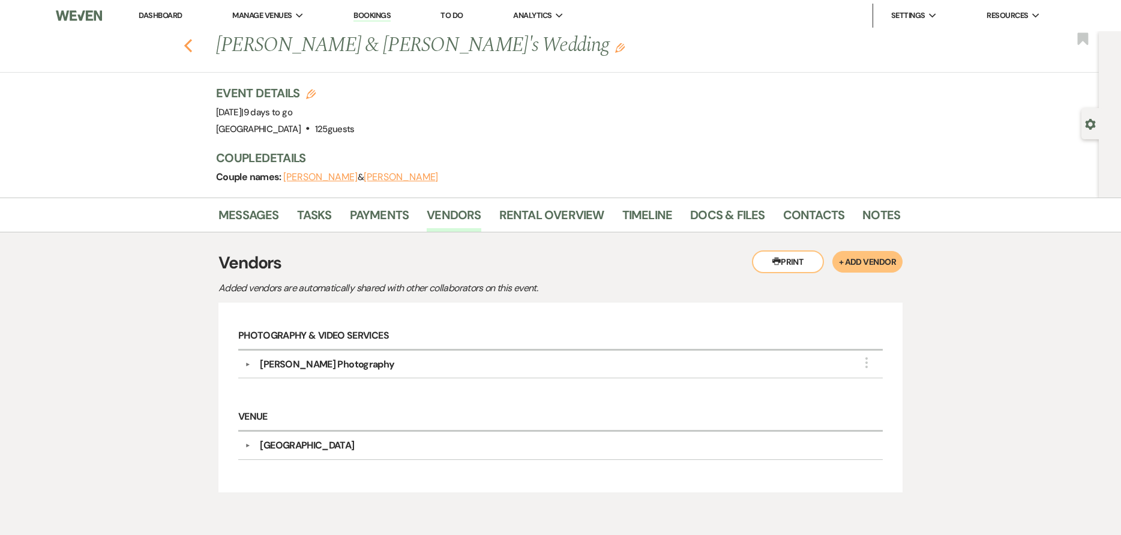
click at [193, 44] on icon "Previous" at bounding box center [188, 45] width 9 height 14
select select "7"
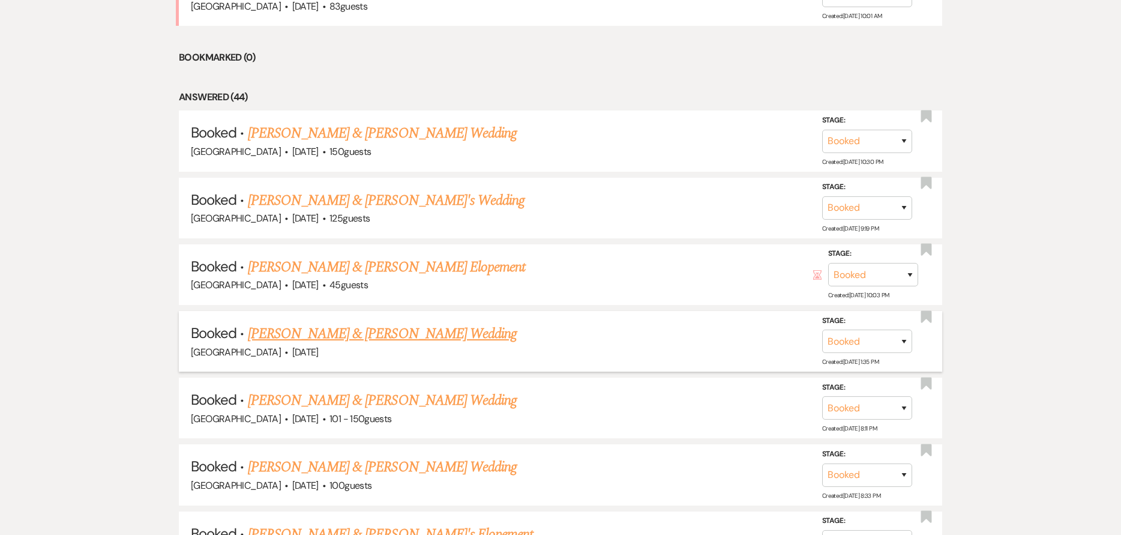
scroll to position [660, 0]
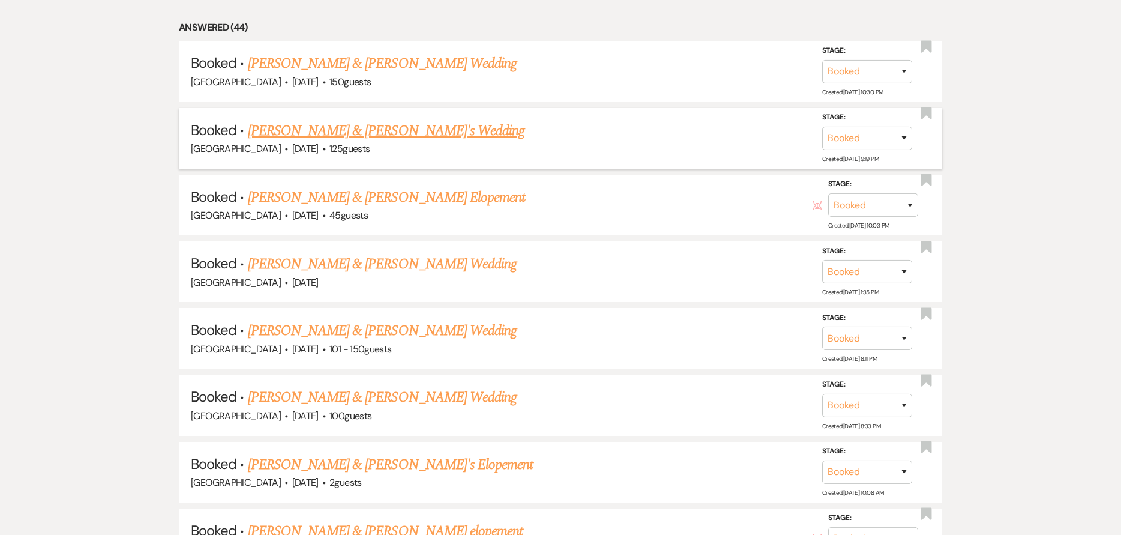
drag, startPoint x: 412, startPoint y: 127, endPoint x: 400, endPoint y: 167, distance: 41.8
drag, startPoint x: 400, startPoint y: 167, endPoint x: 392, endPoint y: 179, distance: 14.7
click at [392, 179] on li "Booked · Madison Burford & Kenneth Handyside's Elopement Oak Lodge · Sep 29, 20…" at bounding box center [561, 205] width 764 height 61
click at [427, 261] on link "[PERSON_NAME] & [PERSON_NAME] Wedding" at bounding box center [382, 264] width 269 height 22
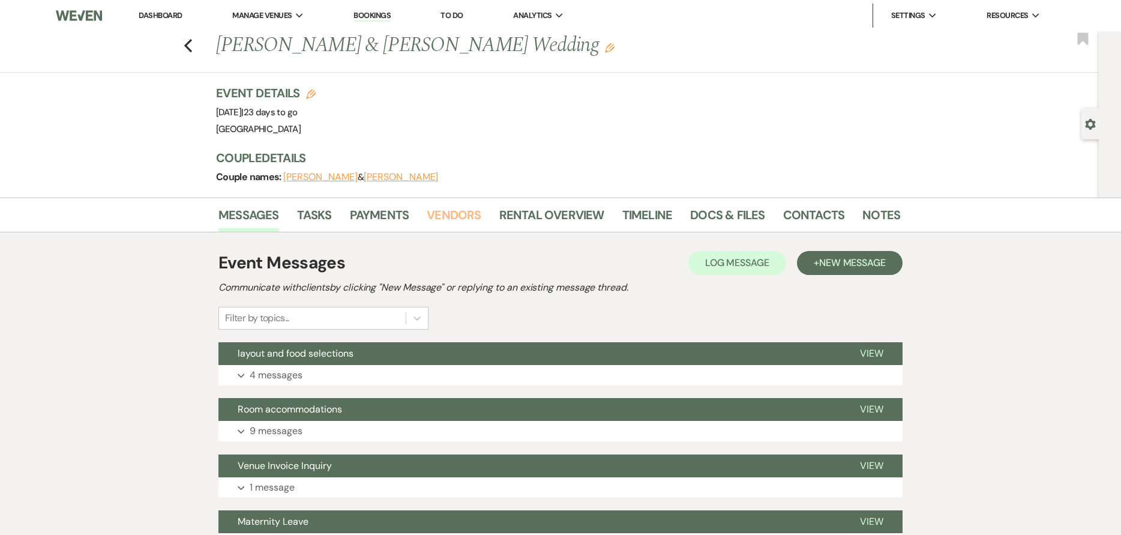
click at [429, 212] on link "Vendors" at bounding box center [454, 218] width 54 height 26
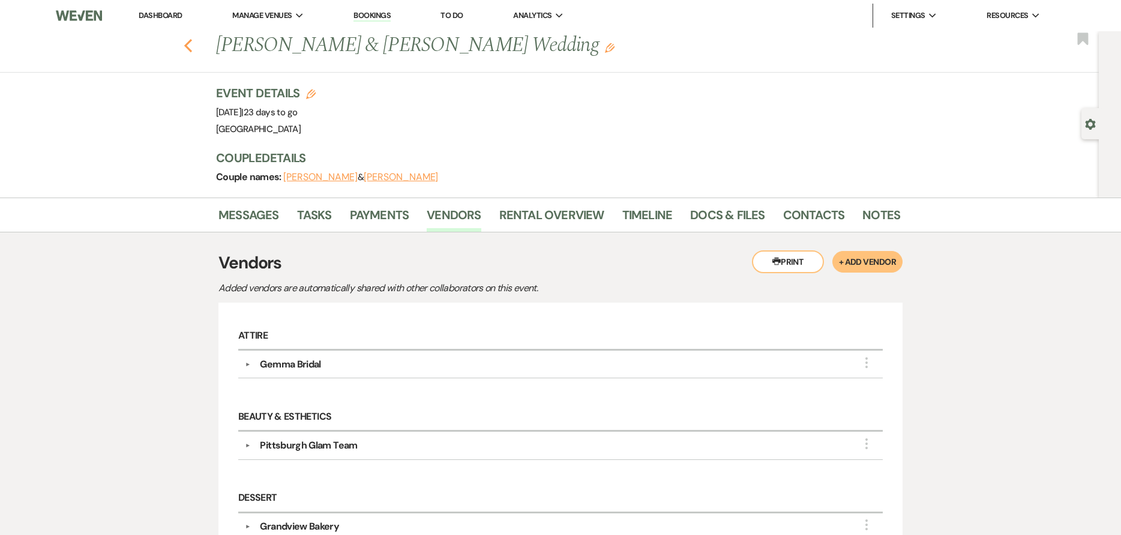
click at [191, 44] on use "button" at bounding box center [188, 45] width 8 height 13
select select "7"
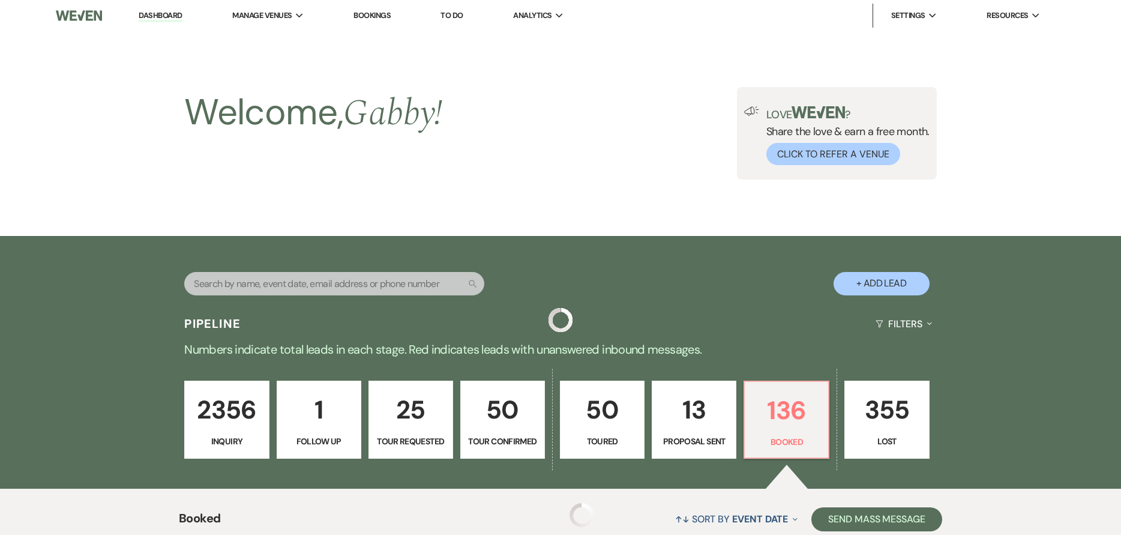
scroll to position [660, 0]
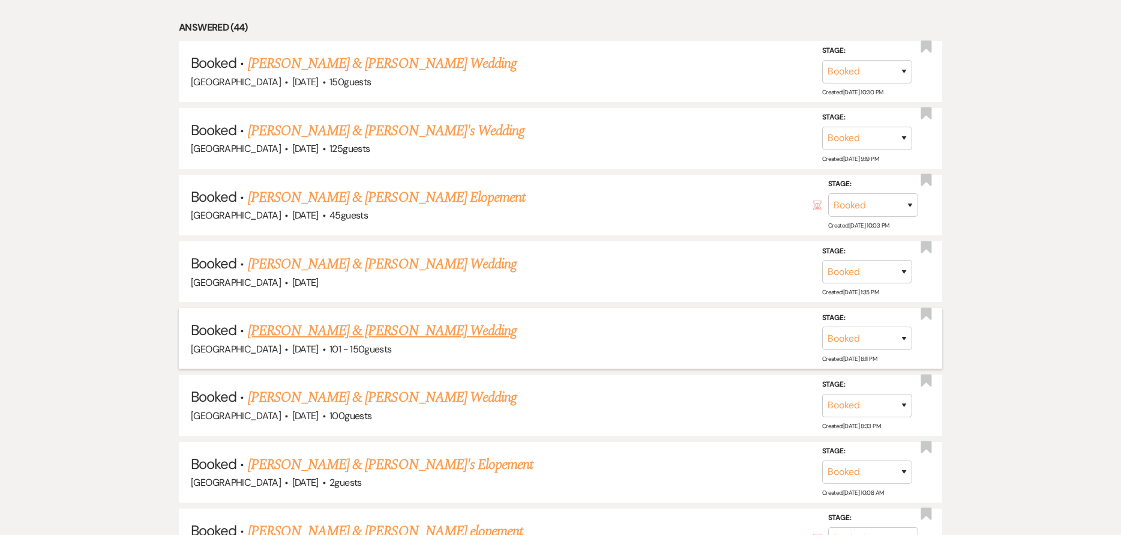
click at [388, 331] on link "[PERSON_NAME] & [PERSON_NAME] Wedding" at bounding box center [382, 331] width 269 height 22
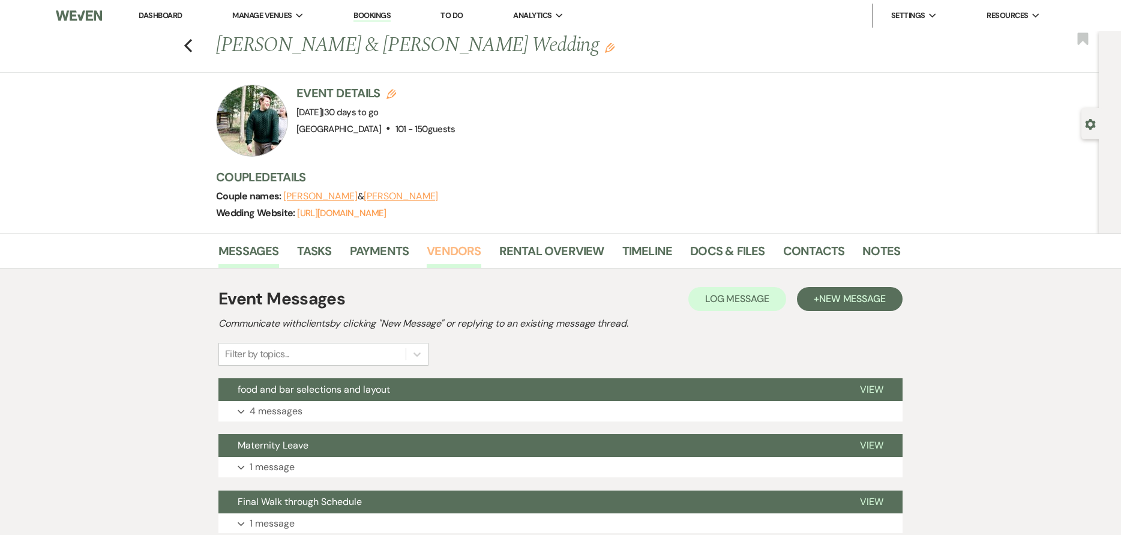
click at [432, 246] on link "Vendors" at bounding box center [454, 254] width 54 height 26
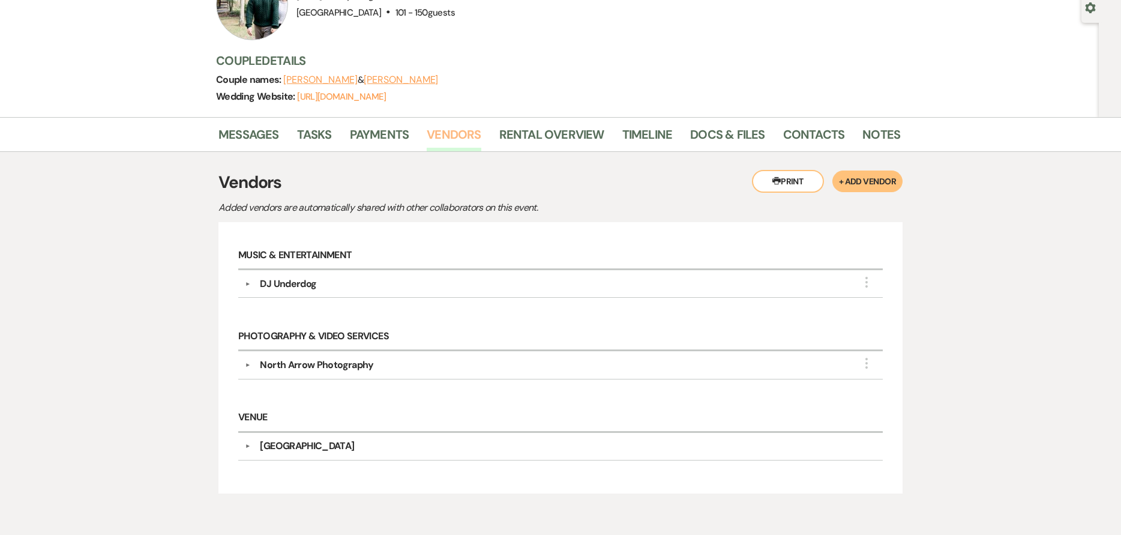
scroll to position [120, 0]
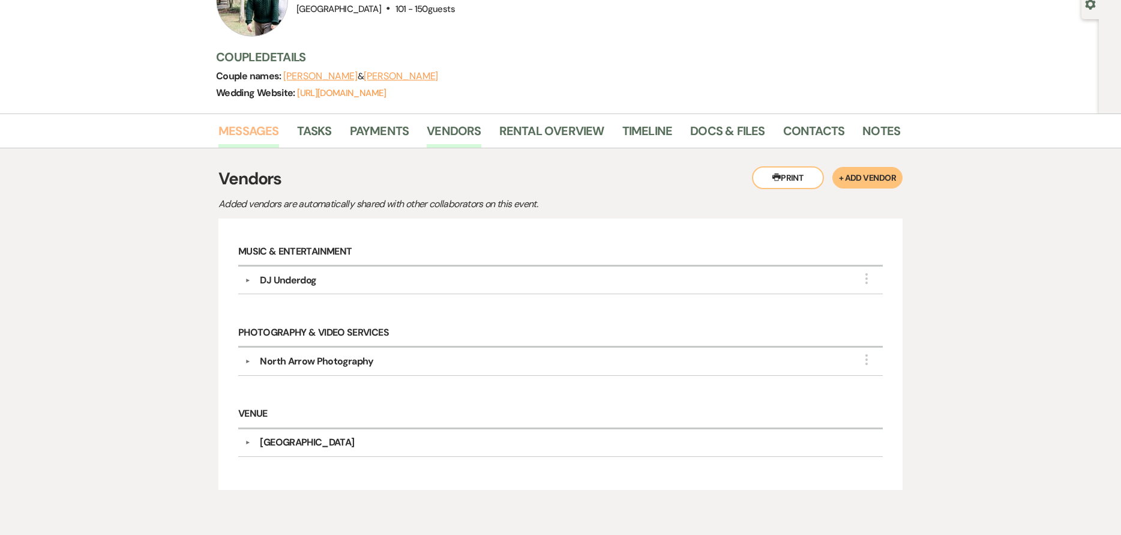
click at [260, 141] on link "Messages" at bounding box center [248, 134] width 61 height 26
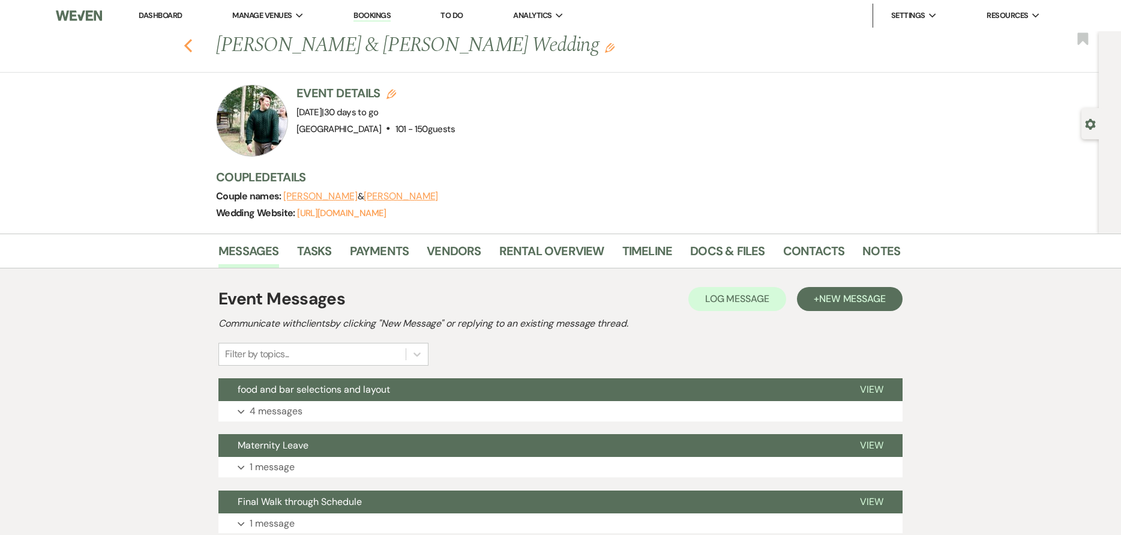
click at [191, 47] on icon "Previous" at bounding box center [188, 45] width 9 height 14
select select "7"
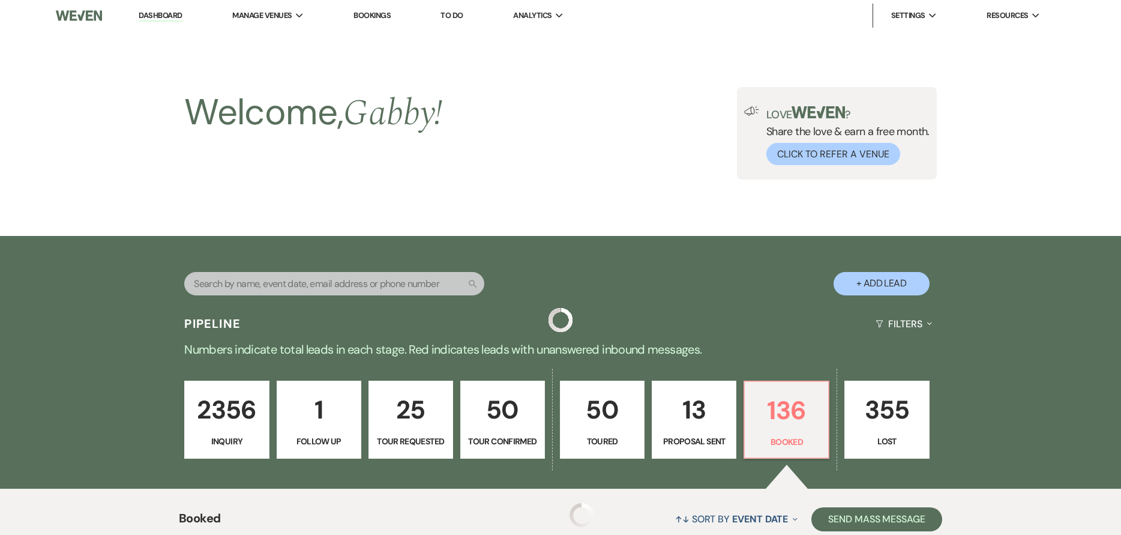
scroll to position [660, 0]
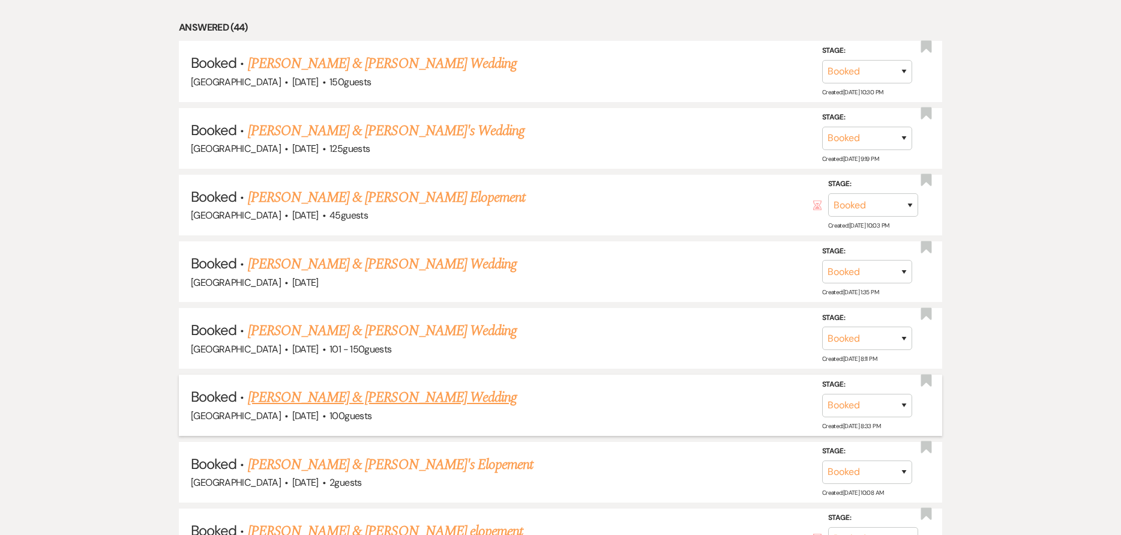
click at [352, 400] on link "[PERSON_NAME] & [PERSON_NAME] Wedding" at bounding box center [382, 398] width 269 height 22
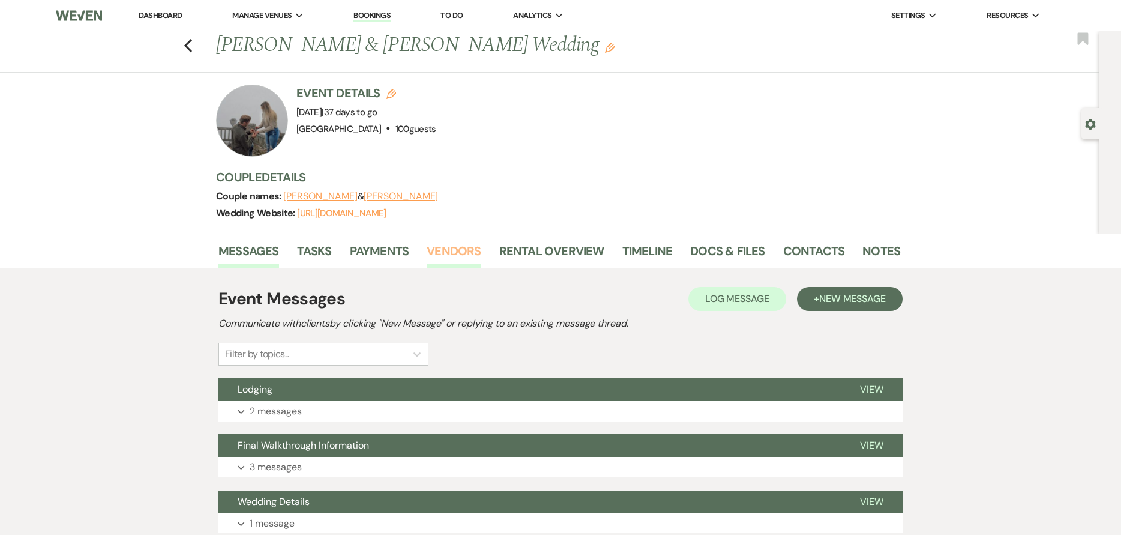
click at [475, 253] on link "Vendors" at bounding box center [454, 254] width 54 height 26
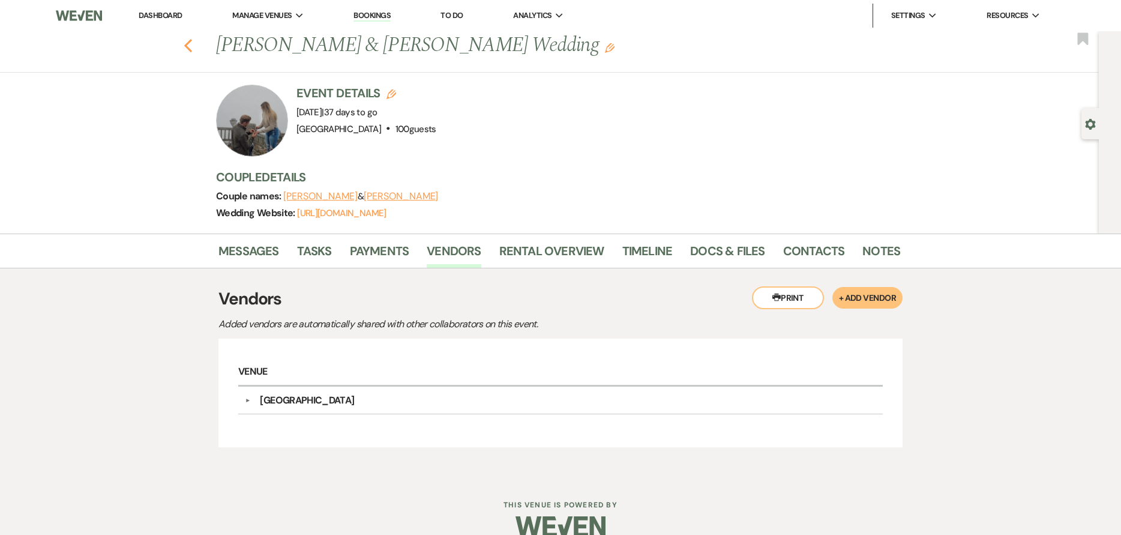
click at [190, 50] on icon "Previous" at bounding box center [188, 45] width 9 height 14
select select "7"
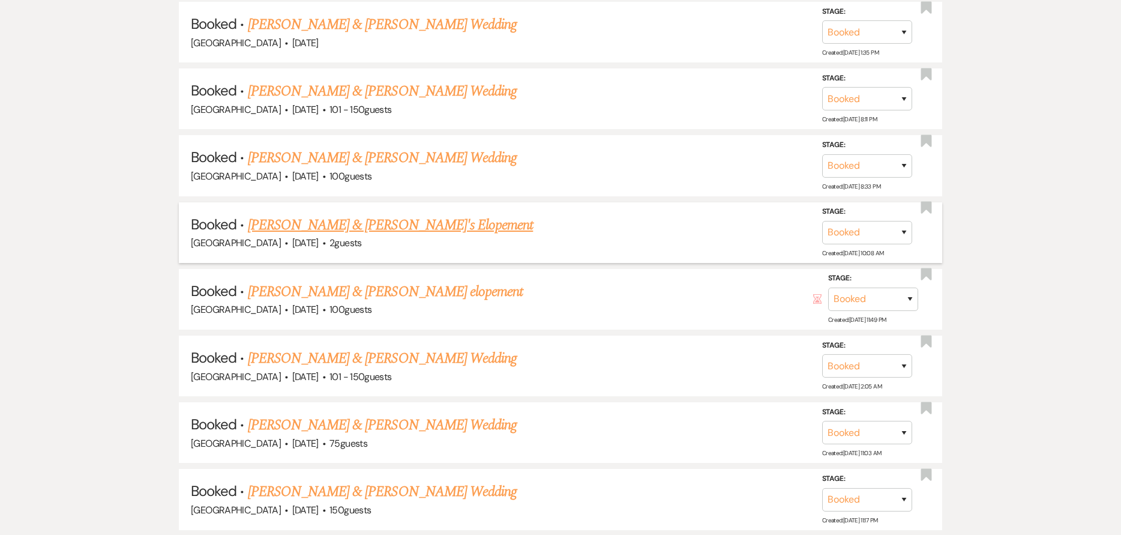
scroll to position [900, 0]
click at [330, 354] on link "[PERSON_NAME] & [PERSON_NAME] Wedding" at bounding box center [382, 358] width 269 height 22
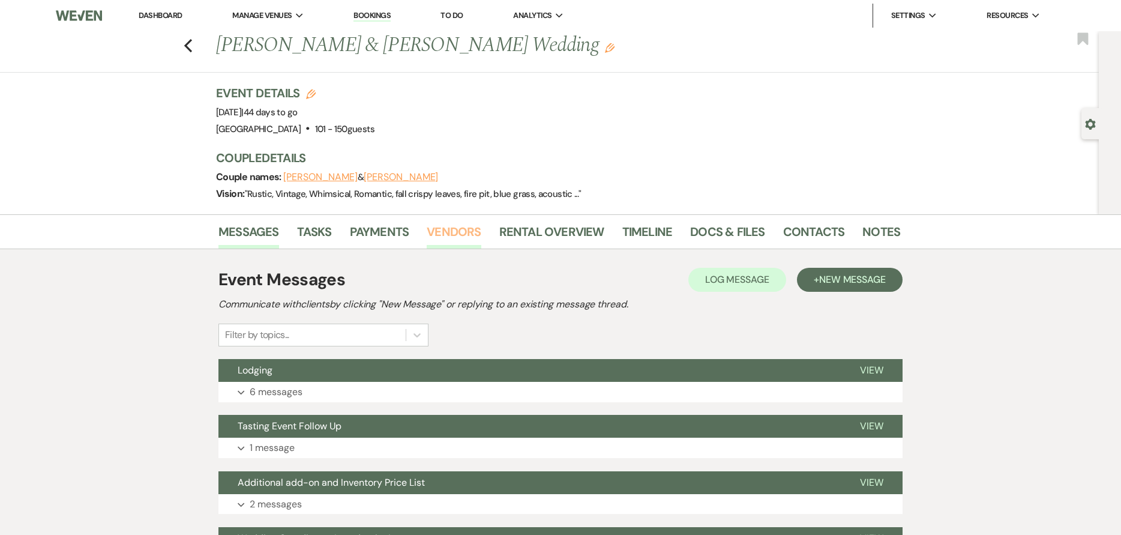
click at [479, 236] on link "Vendors" at bounding box center [454, 235] width 54 height 26
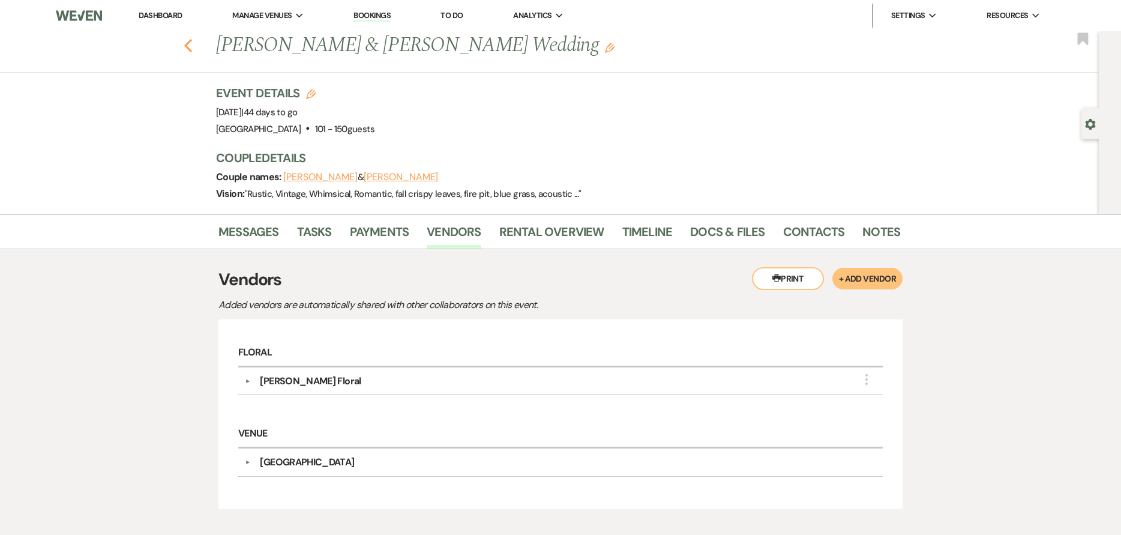
click at [191, 48] on use "button" at bounding box center [188, 45] width 8 height 13
select select "7"
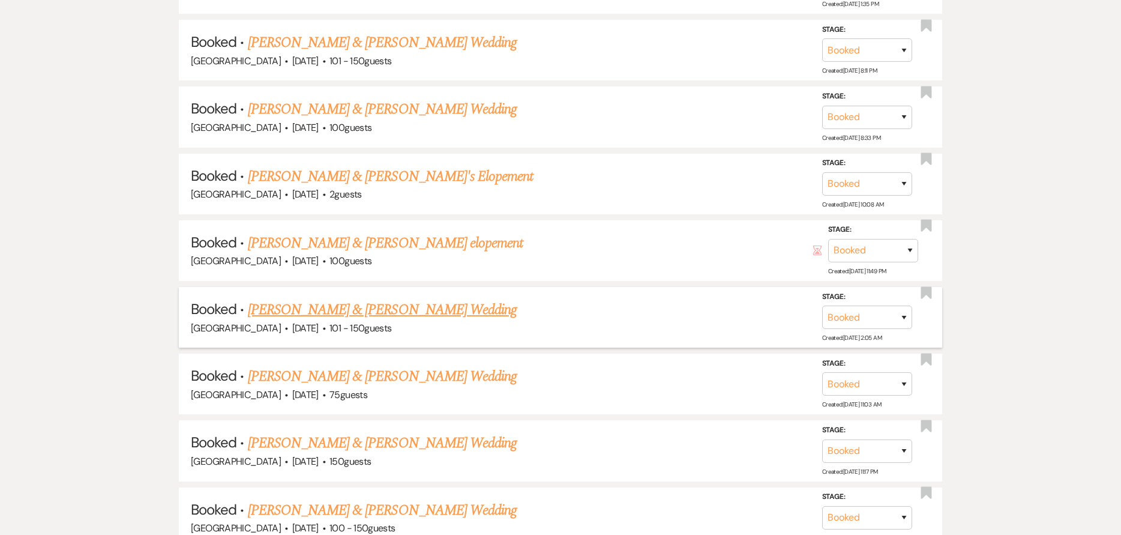
scroll to position [960, 0]
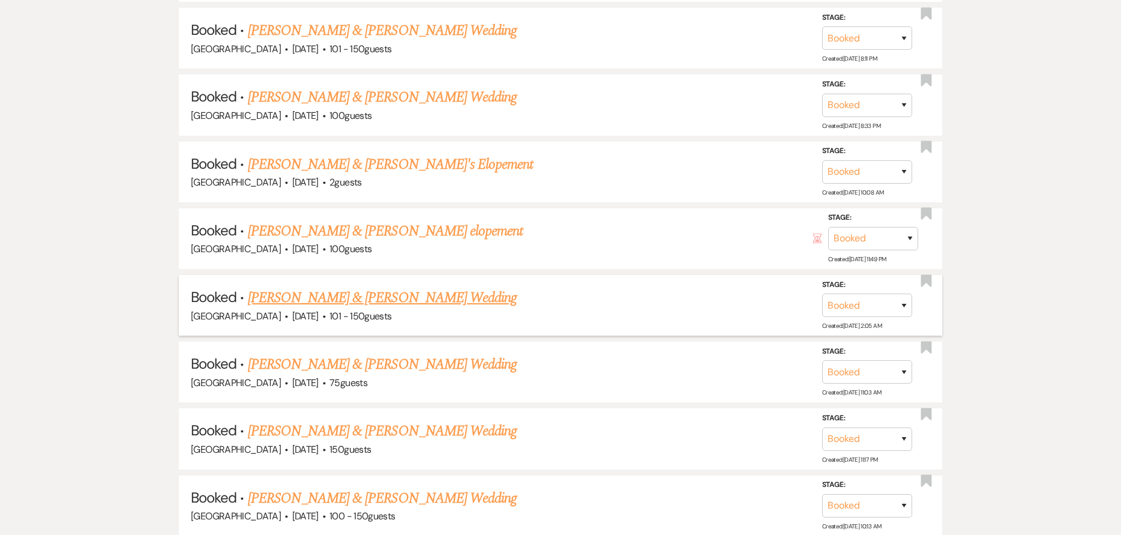
click at [330, 313] on span "101 - 150 guests" at bounding box center [361, 316] width 62 height 13
click at [329, 305] on link "[PERSON_NAME] & [PERSON_NAME] Wedding" at bounding box center [382, 298] width 269 height 22
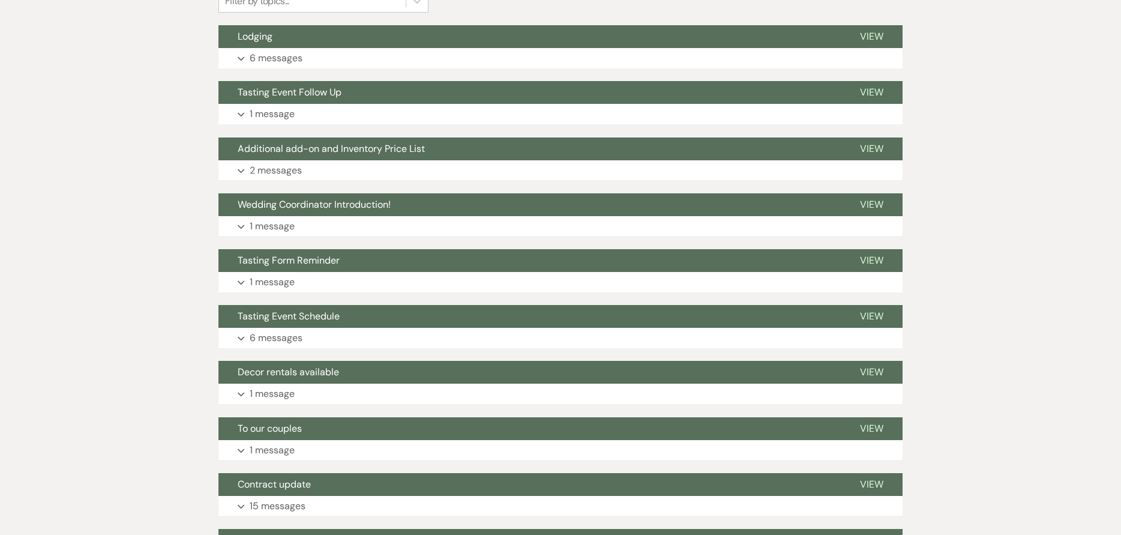
scroll to position [34, 0]
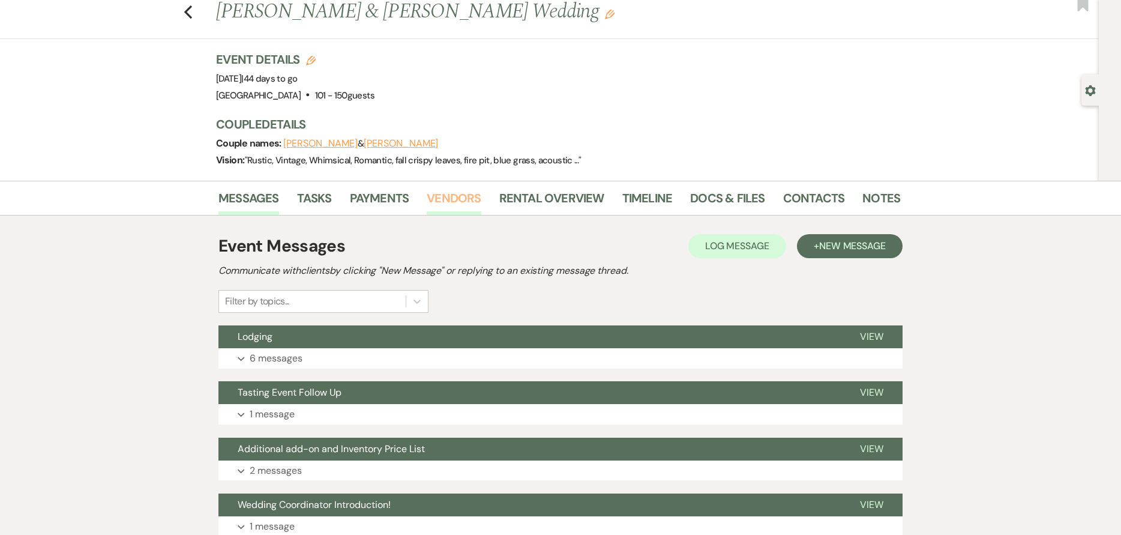
drag, startPoint x: 462, startPoint y: 221, endPoint x: 458, endPoint y: 210, distance: 11.4
click at [457, 203] on link "Vendors" at bounding box center [454, 201] width 54 height 26
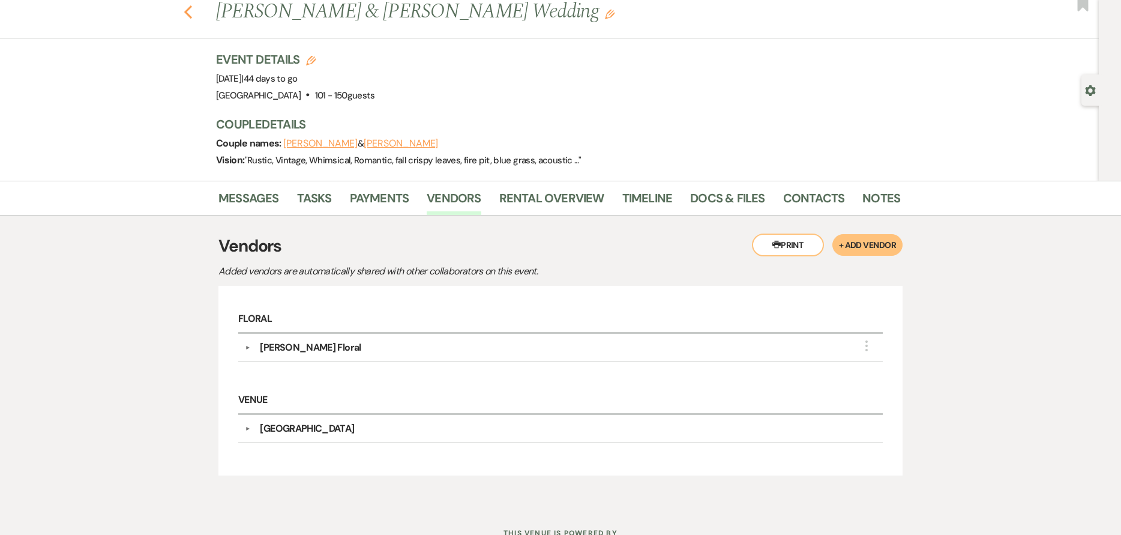
click at [192, 17] on use "button" at bounding box center [188, 11] width 8 height 13
select select "7"
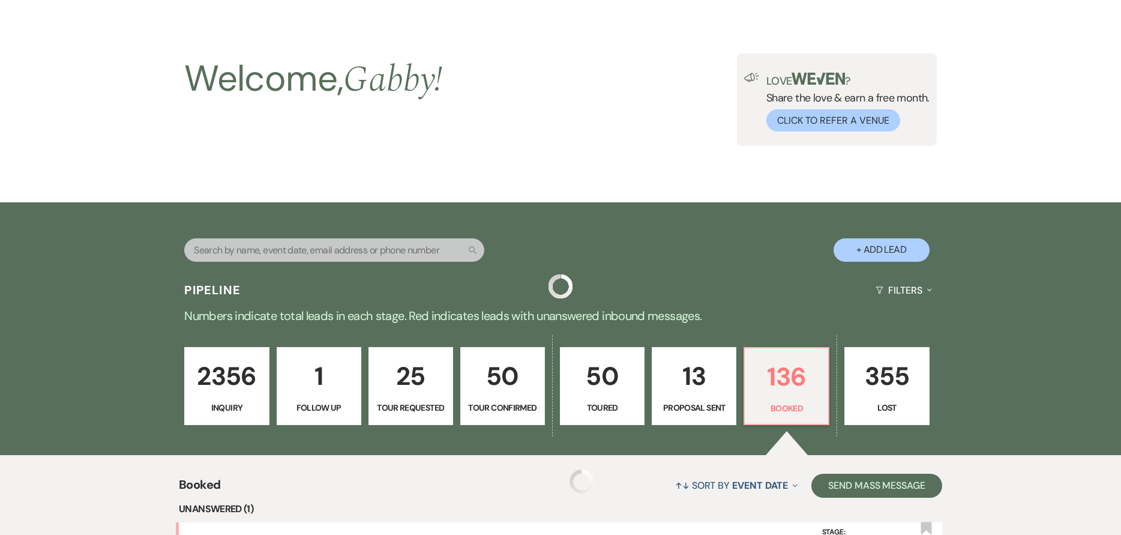
scroll to position [960, 0]
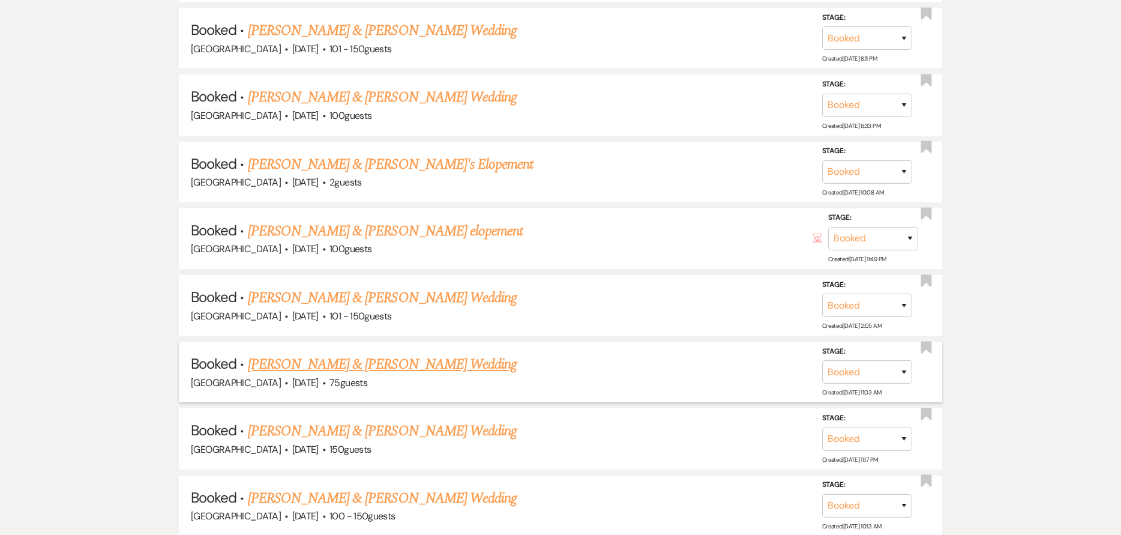
click at [438, 365] on link "[PERSON_NAME] & [PERSON_NAME] Wedding" at bounding box center [382, 365] width 269 height 22
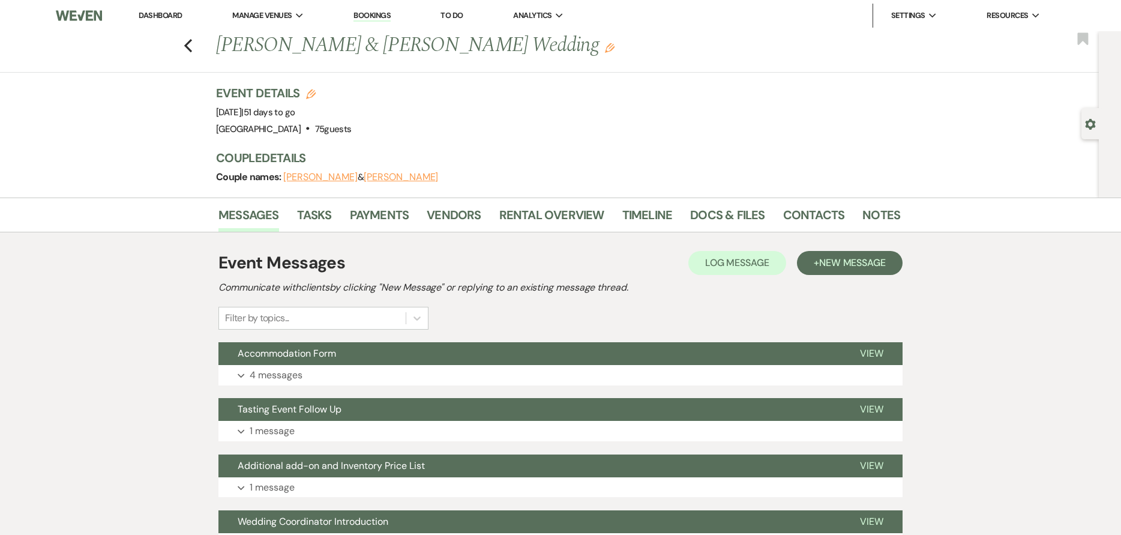
click at [481, 220] on li "Vendors" at bounding box center [463, 217] width 72 height 29
click at [473, 214] on link "Vendors" at bounding box center [454, 218] width 54 height 26
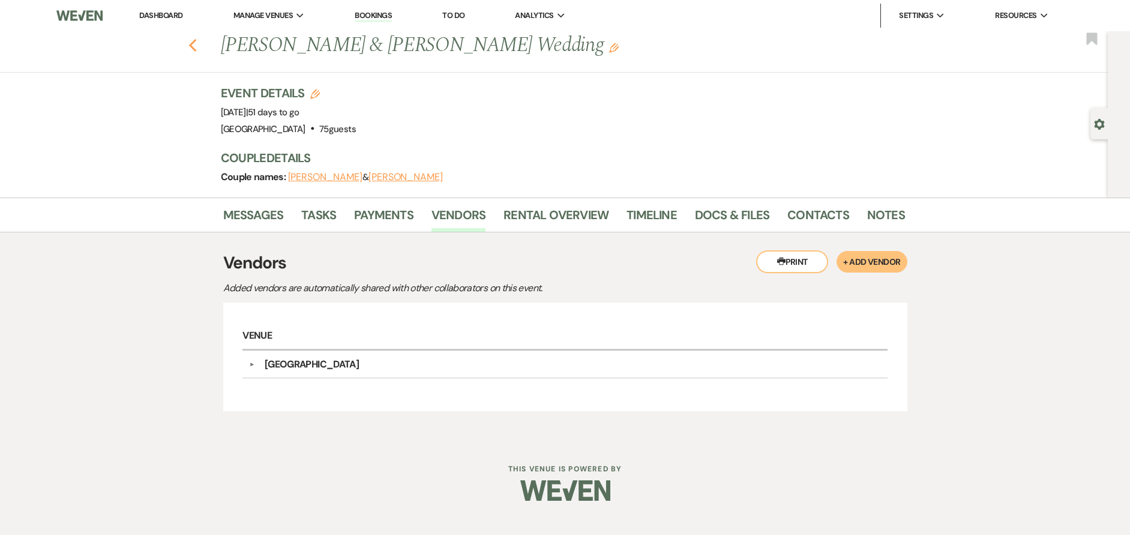
click at [194, 47] on icon "Previous" at bounding box center [192, 45] width 9 height 14
select select "7"
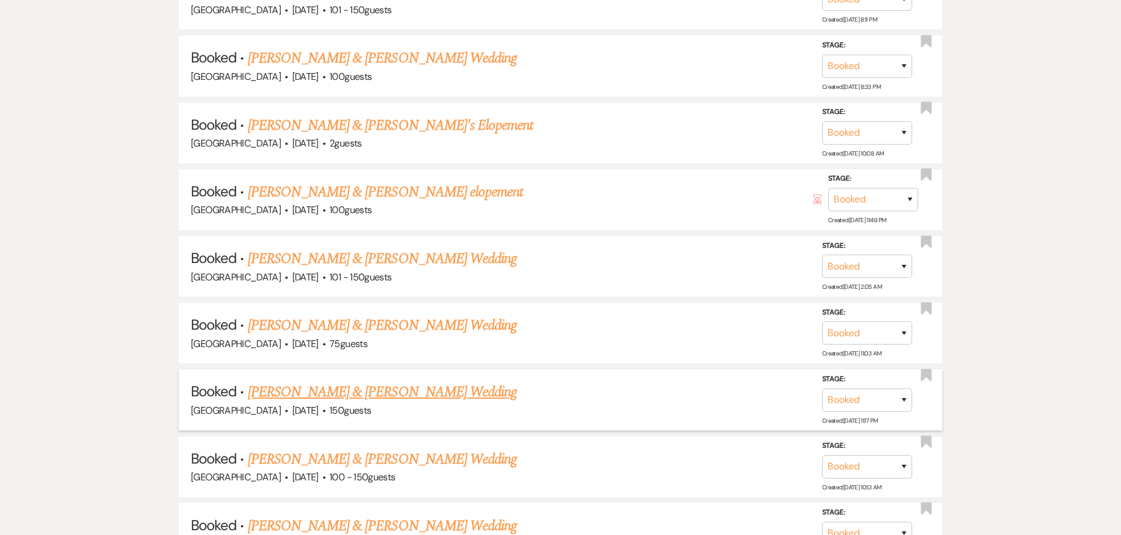
scroll to position [1020, 0]
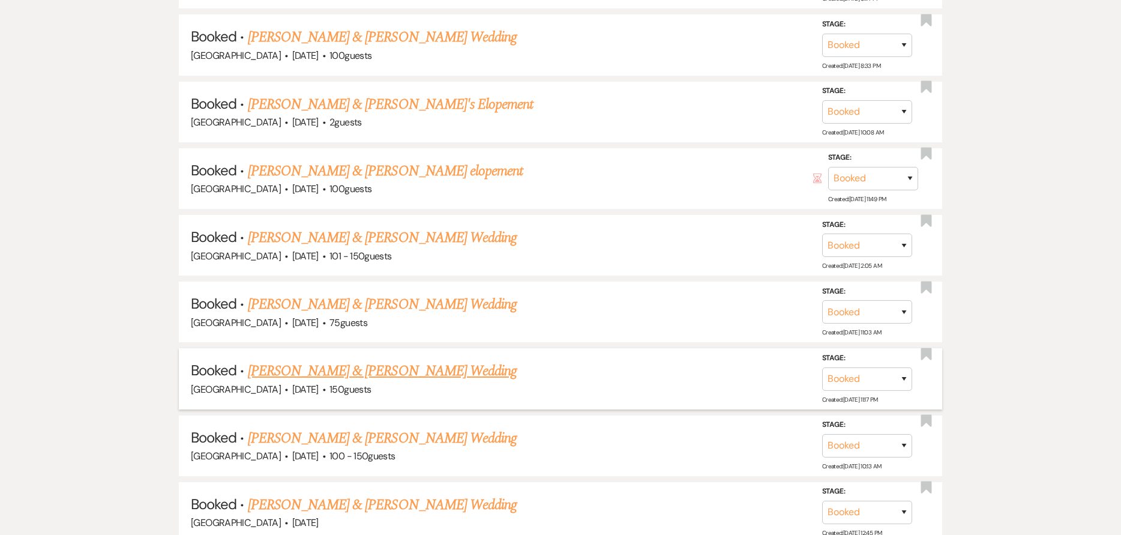
click at [378, 376] on link "[PERSON_NAME] & [PERSON_NAME] Wedding" at bounding box center [382, 371] width 269 height 22
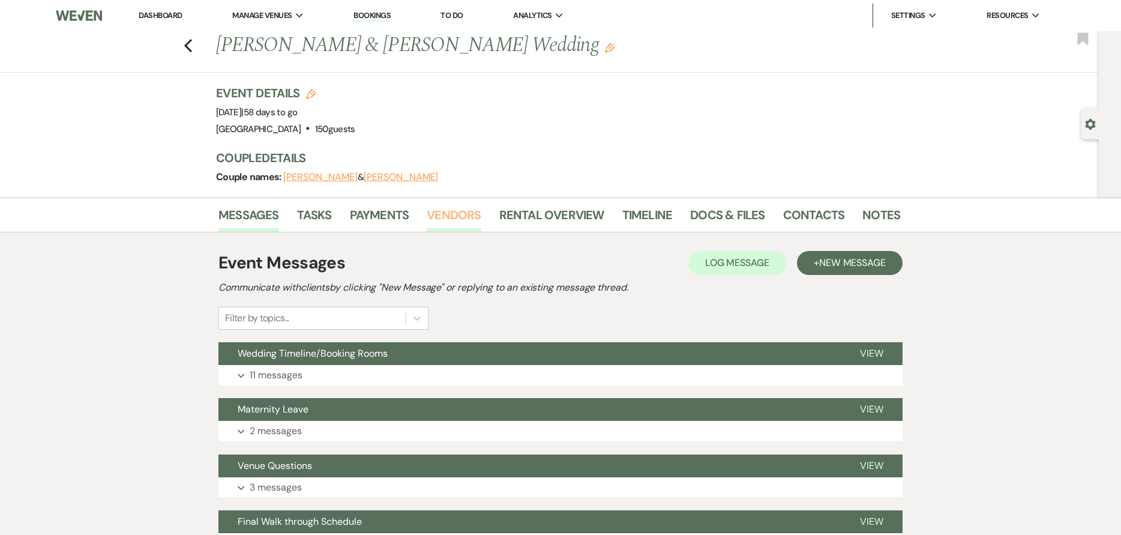
click at [443, 214] on link "Vendors" at bounding box center [454, 218] width 54 height 26
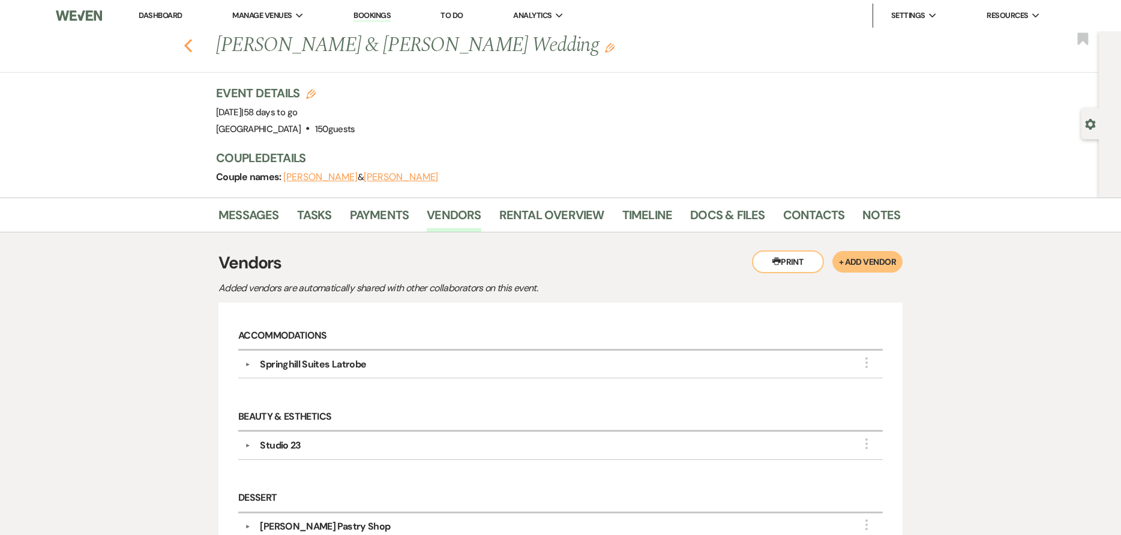
click at [191, 47] on use "button" at bounding box center [188, 45] width 8 height 13
select select "7"
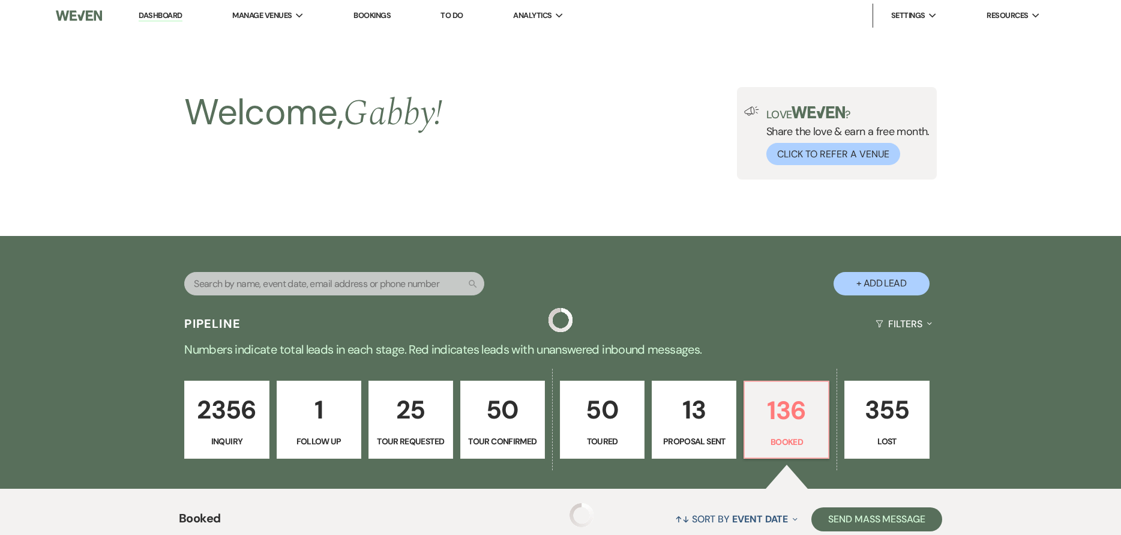
scroll to position [1020, 0]
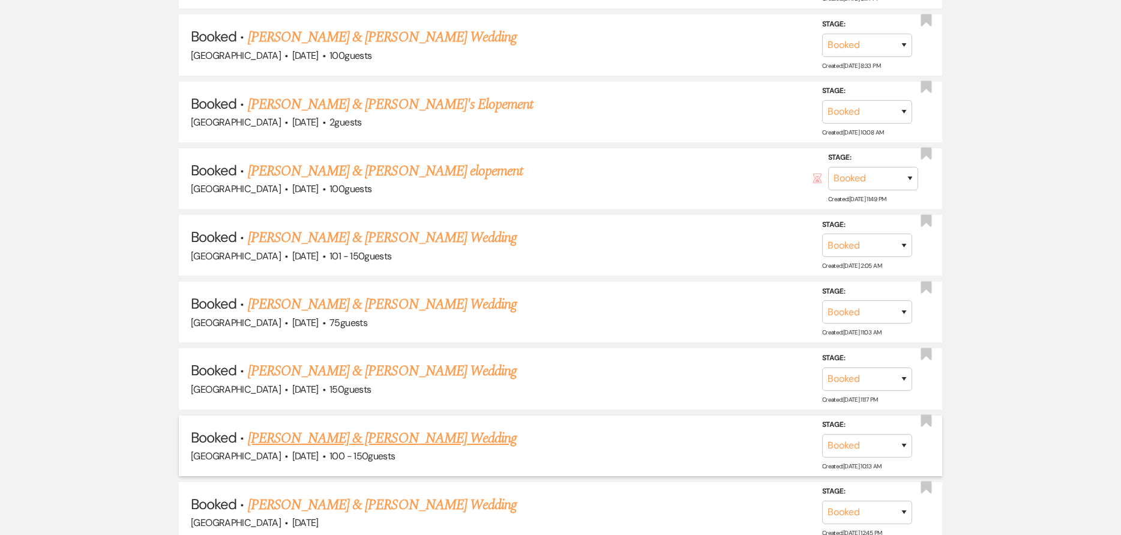
click at [348, 436] on link "[PERSON_NAME] & [PERSON_NAME] Wedding" at bounding box center [382, 438] width 269 height 22
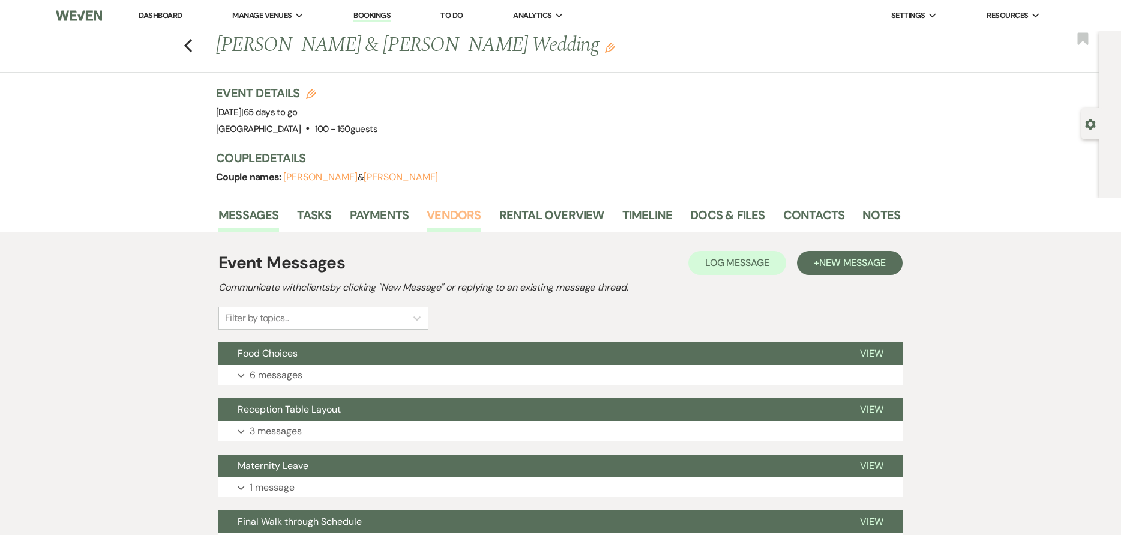
click at [433, 213] on link "Vendors" at bounding box center [454, 218] width 54 height 26
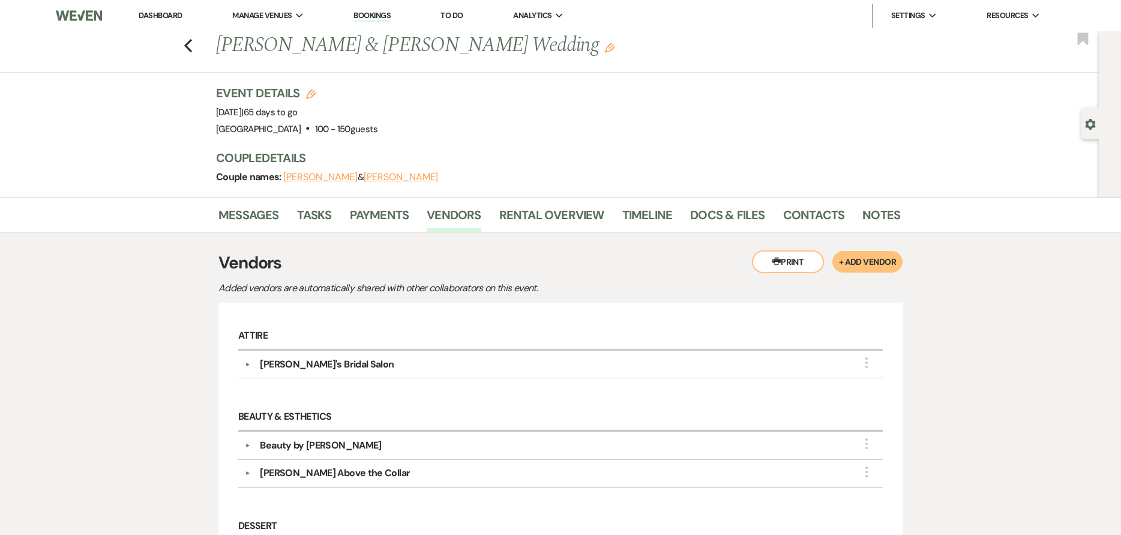
click at [181, 17] on link "Dashboard" at bounding box center [160, 15] width 43 height 10
